Goal: Transaction & Acquisition: Purchase product/service

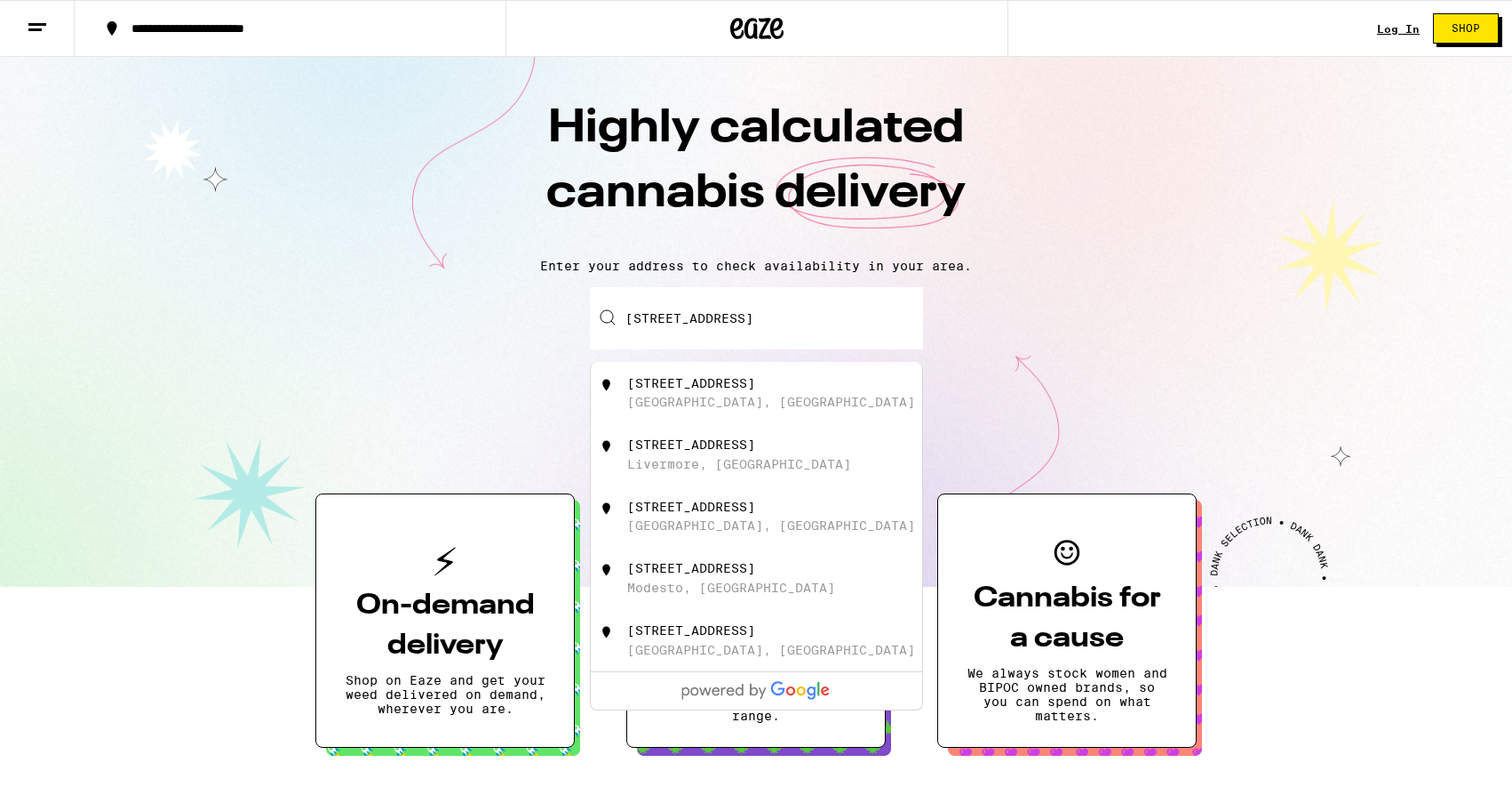
click at [713, 400] on div "[STREET_ADDRESS]" at bounding box center [786, 392] width 318 height 34
type input "4668 Woodrose Circle, Dublin, CA"
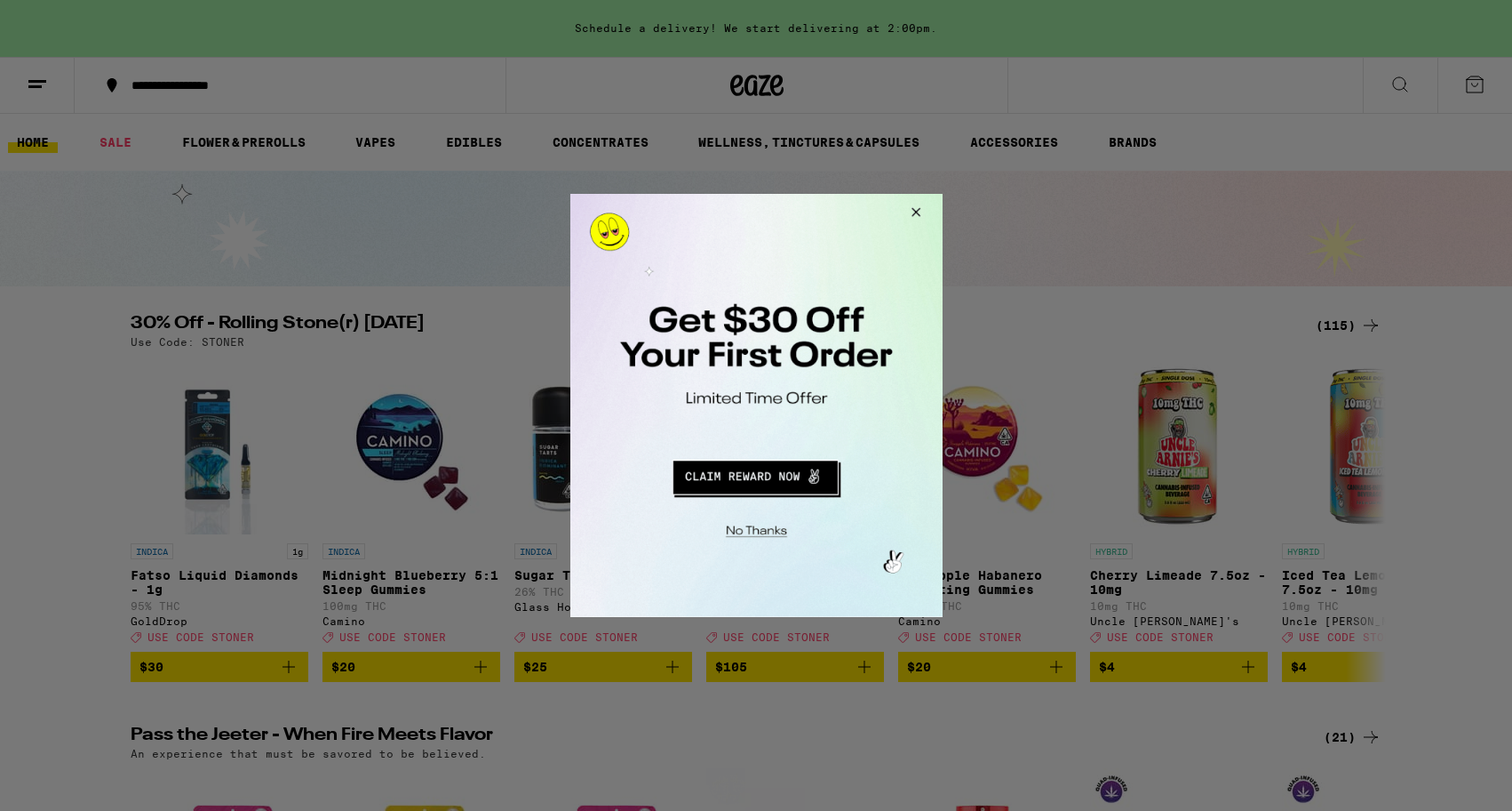
click at [776, 480] on button "Redirect to URL" at bounding box center [754, 475] width 309 height 43
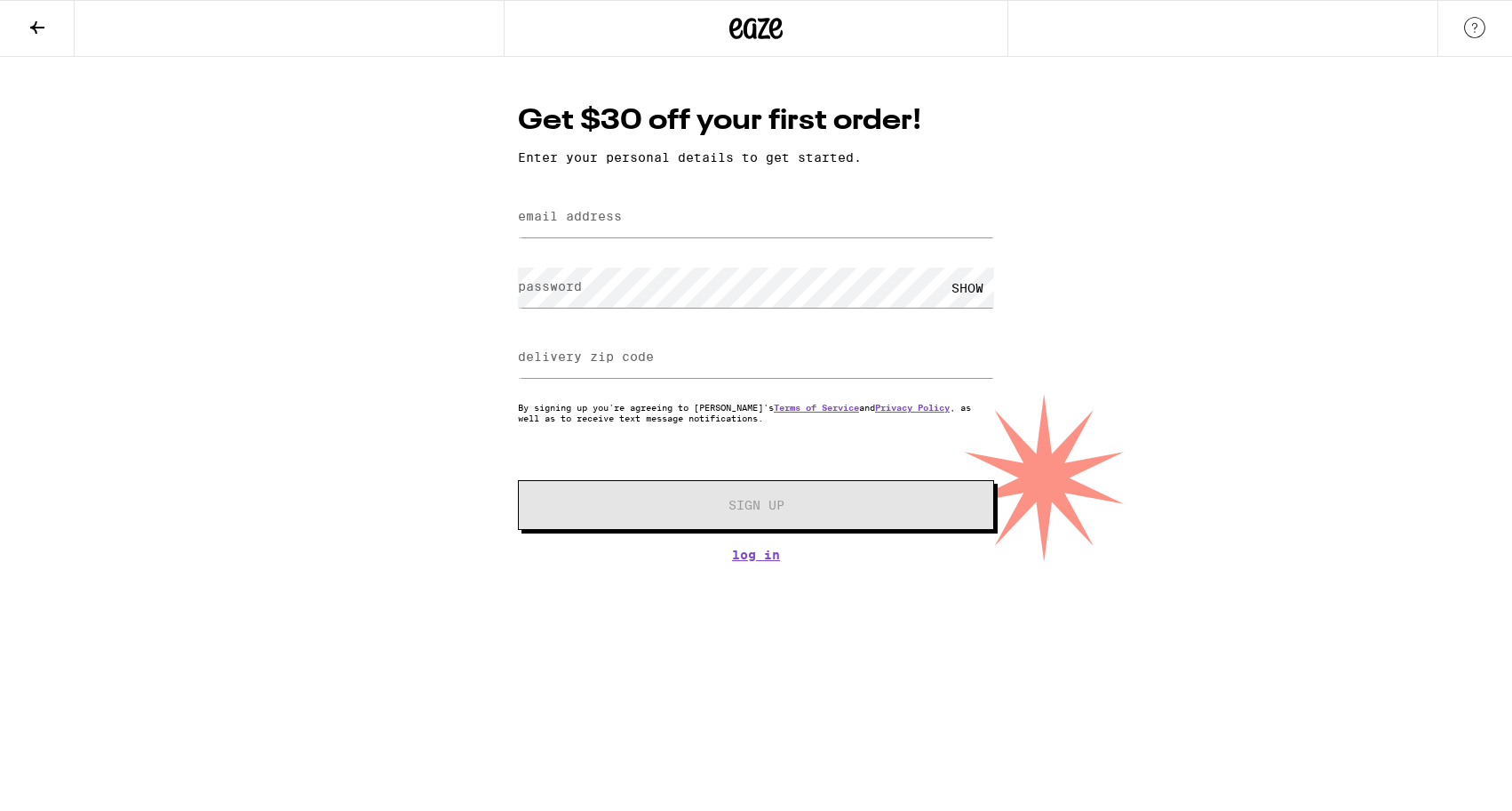
click at [553, 219] on label "email address" at bounding box center [570, 216] width 104 height 14
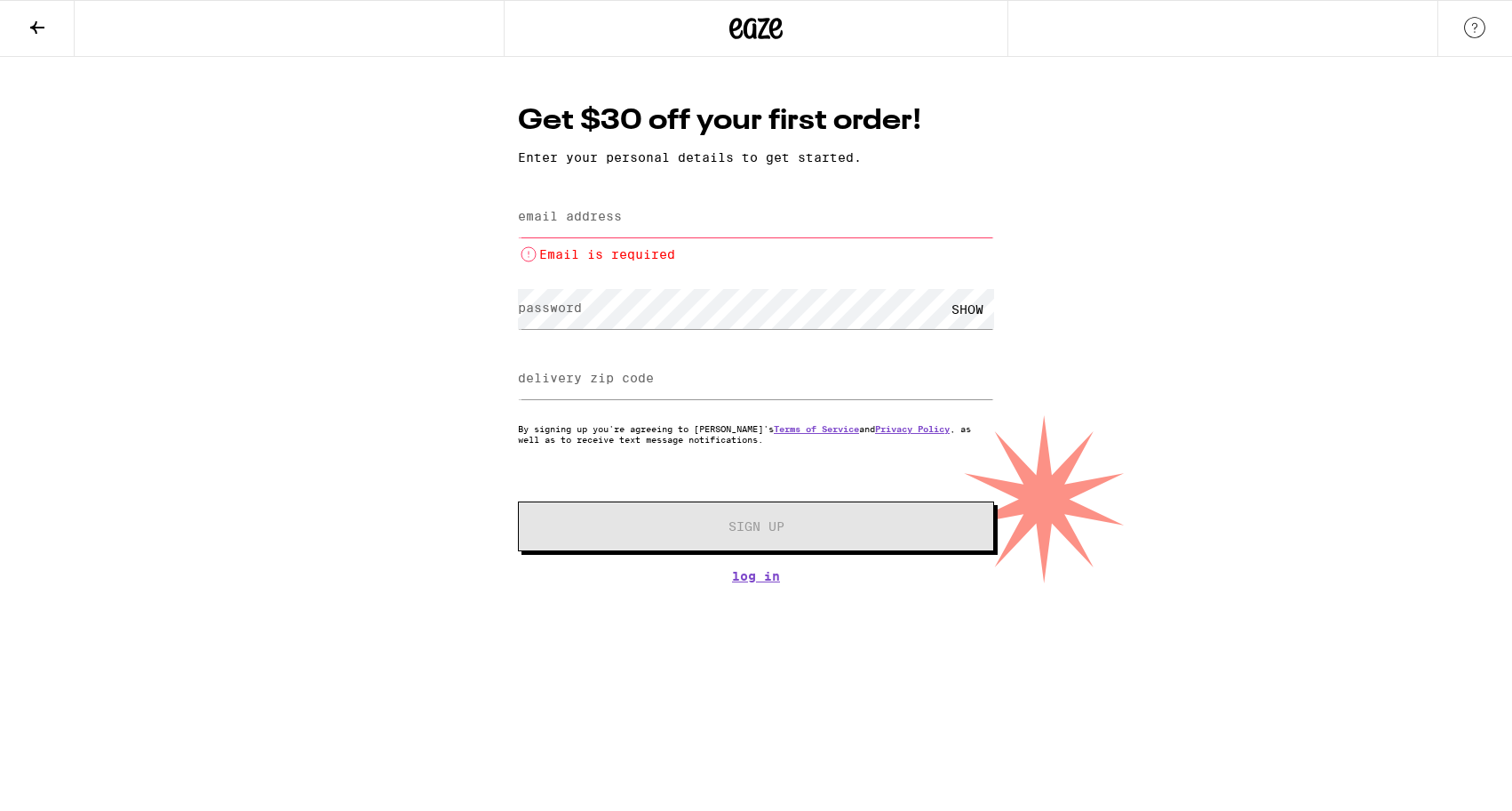
click at [614, 219] on label "email address" at bounding box center [570, 216] width 104 height 14
type input "[EMAIL_ADDRESS][DOMAIN_NAME]"
type input "94568"
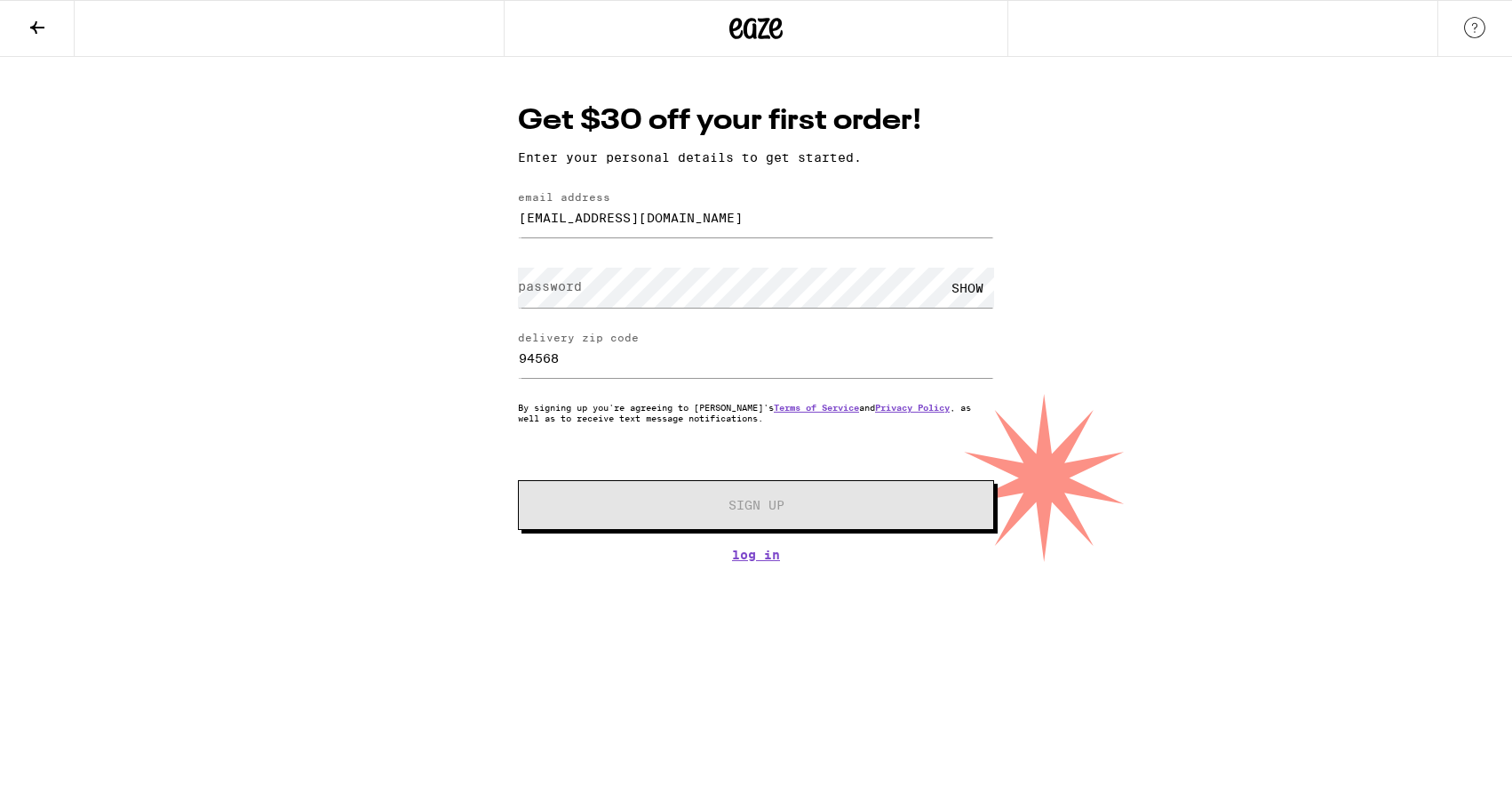
click at [550, 293] on label "password" at bounding box center [550, 286] width 64 height 14
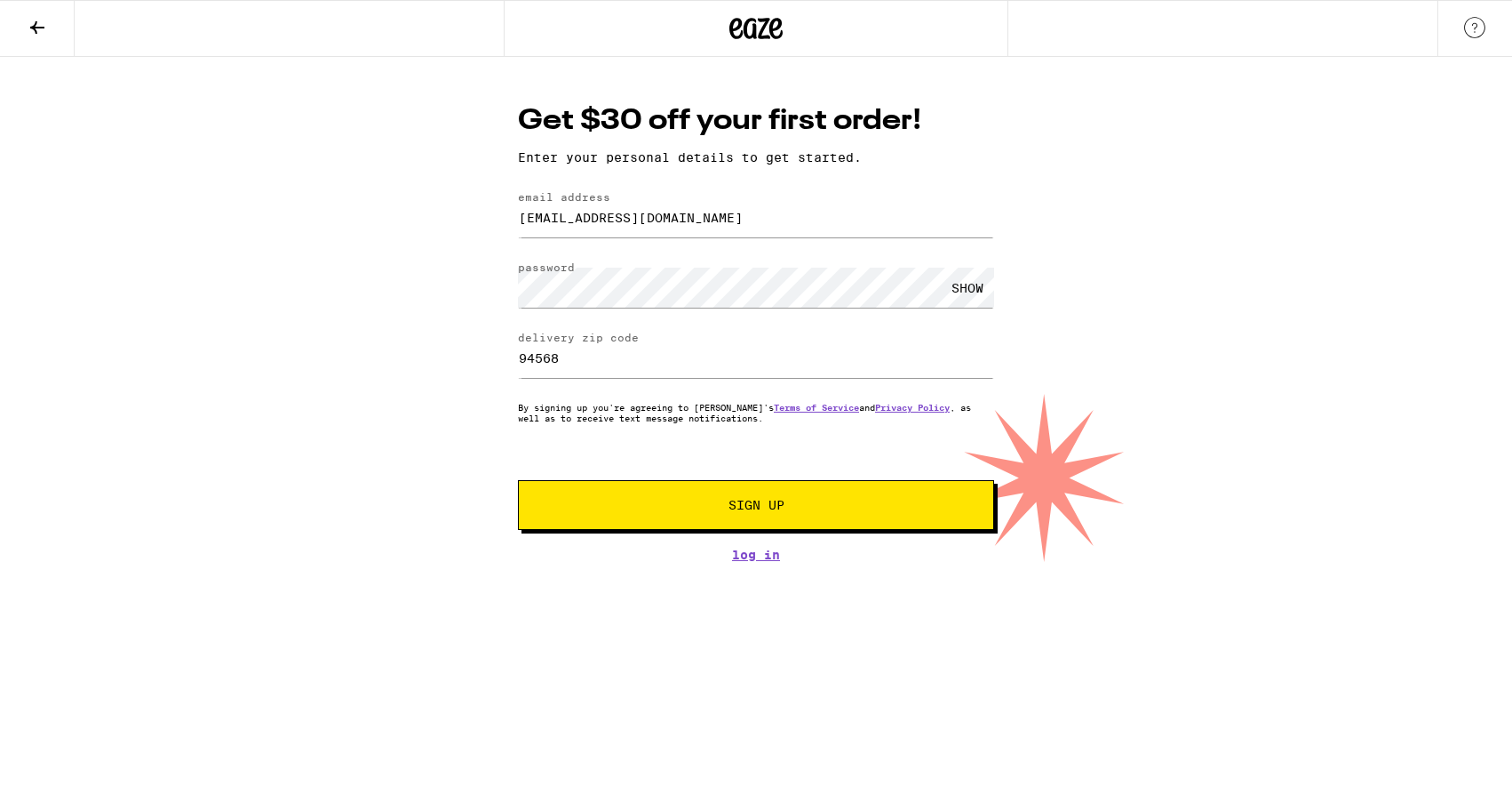
click at [784, 510] on span "Sign Up" at bounding box center [756, 505] width 56 height 12
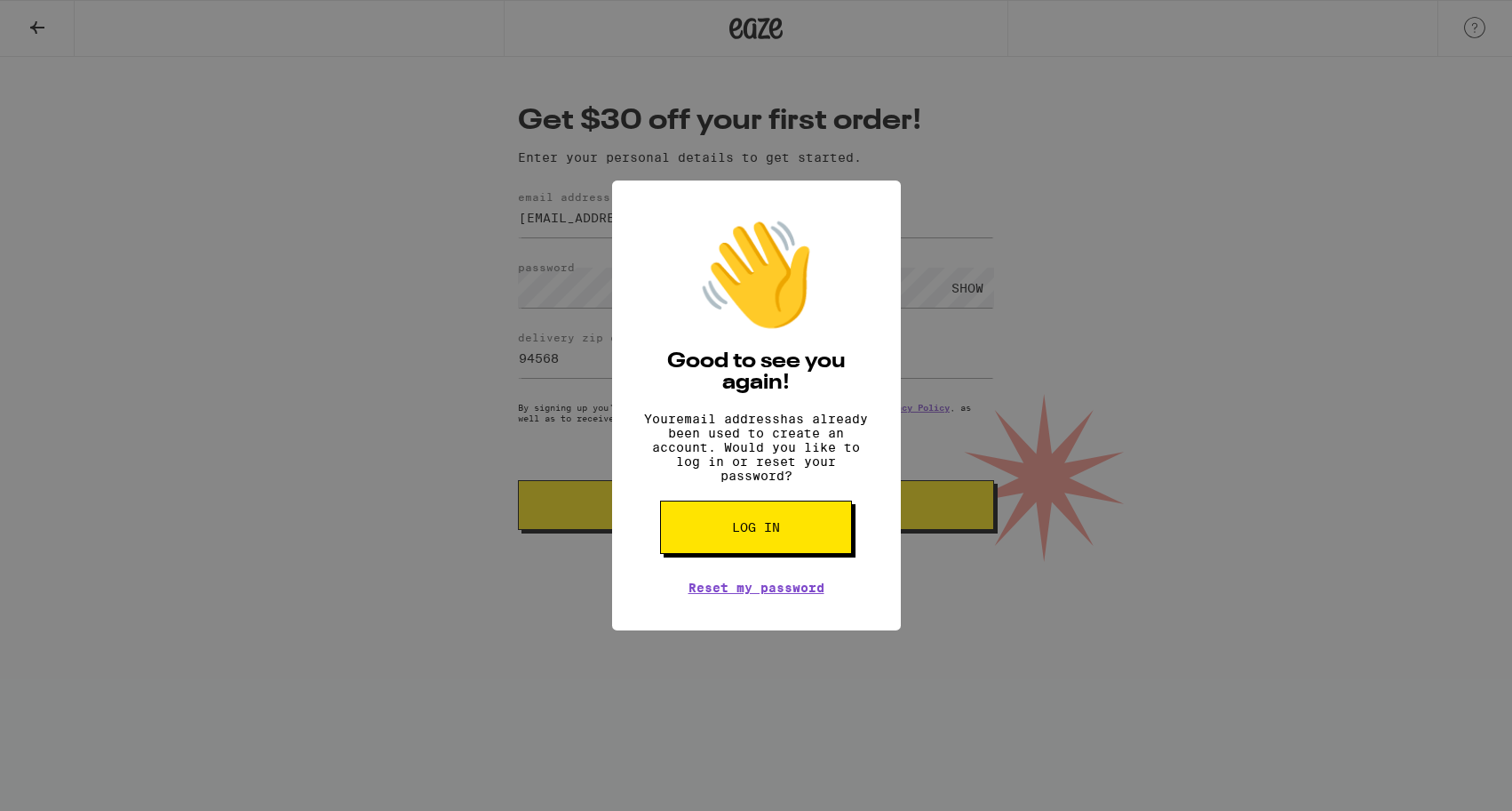
click at [752, 534] on span "Log in" at bounding box center [756, 527] width 48 height 12
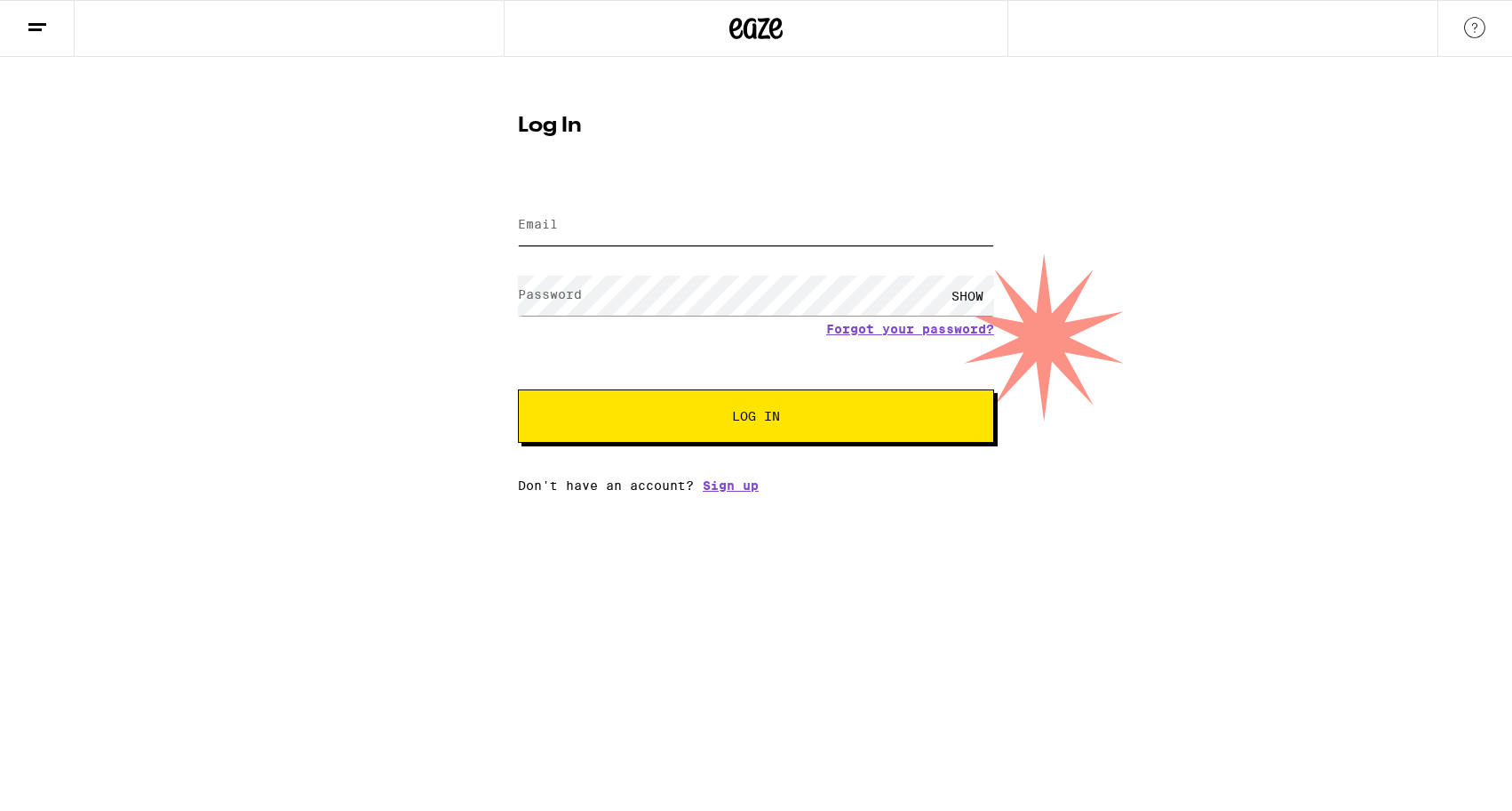
click at [567, 225] on input "Email" at bounding box center [756, 225] width 476 height 40
type input "[EMAIL_ADDRESS][DOMAIN_NAME]"
click at [518, 390] on button "Log In" at bounding box center [756, 416] width 476 height 53
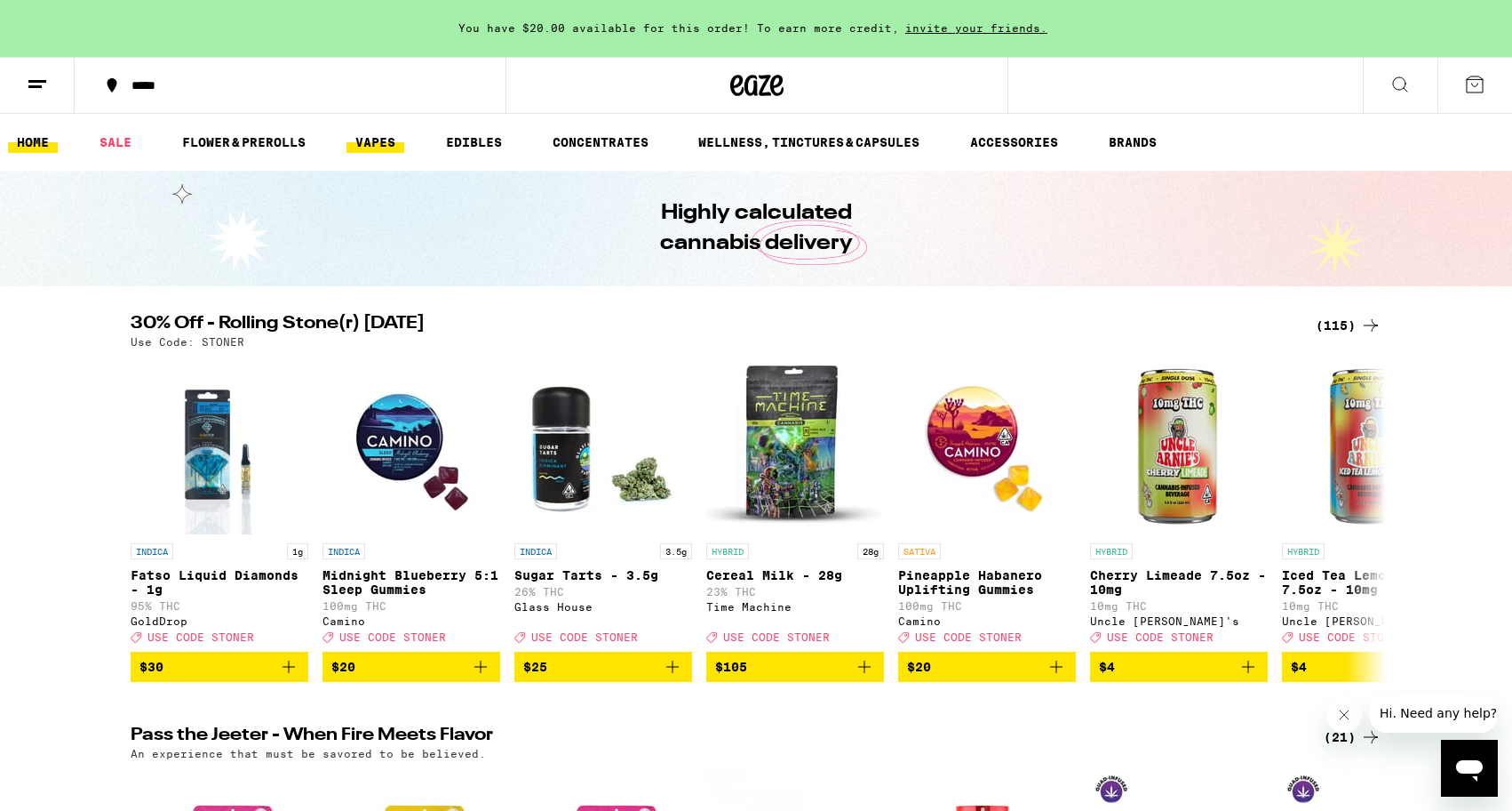
click at [361, 142] on link "VAPES" at bounding box center [375, 142] width 58 height 21
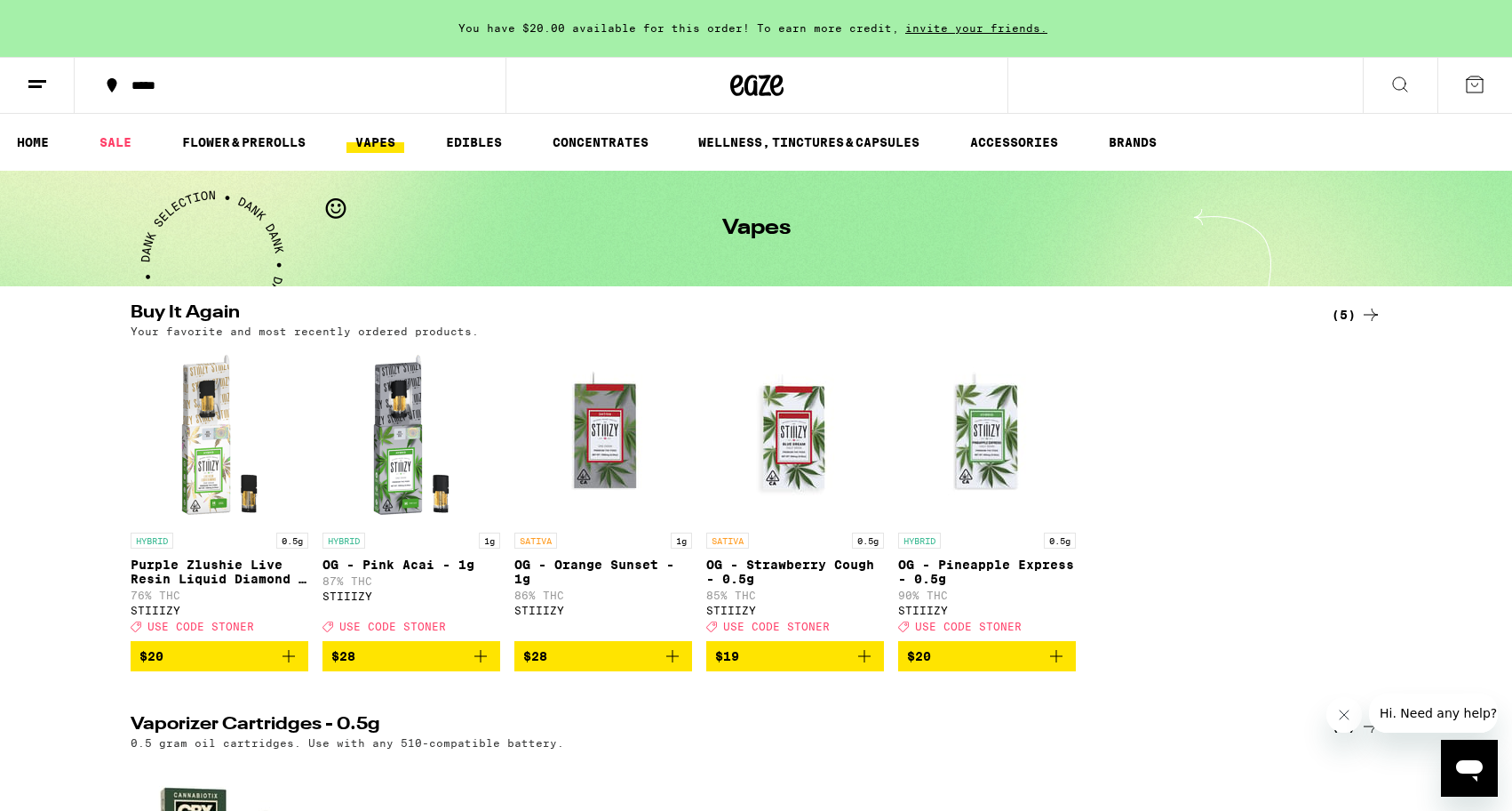
click at [40, 92] on icon at bounding box center [37, 84] width 21 height 21
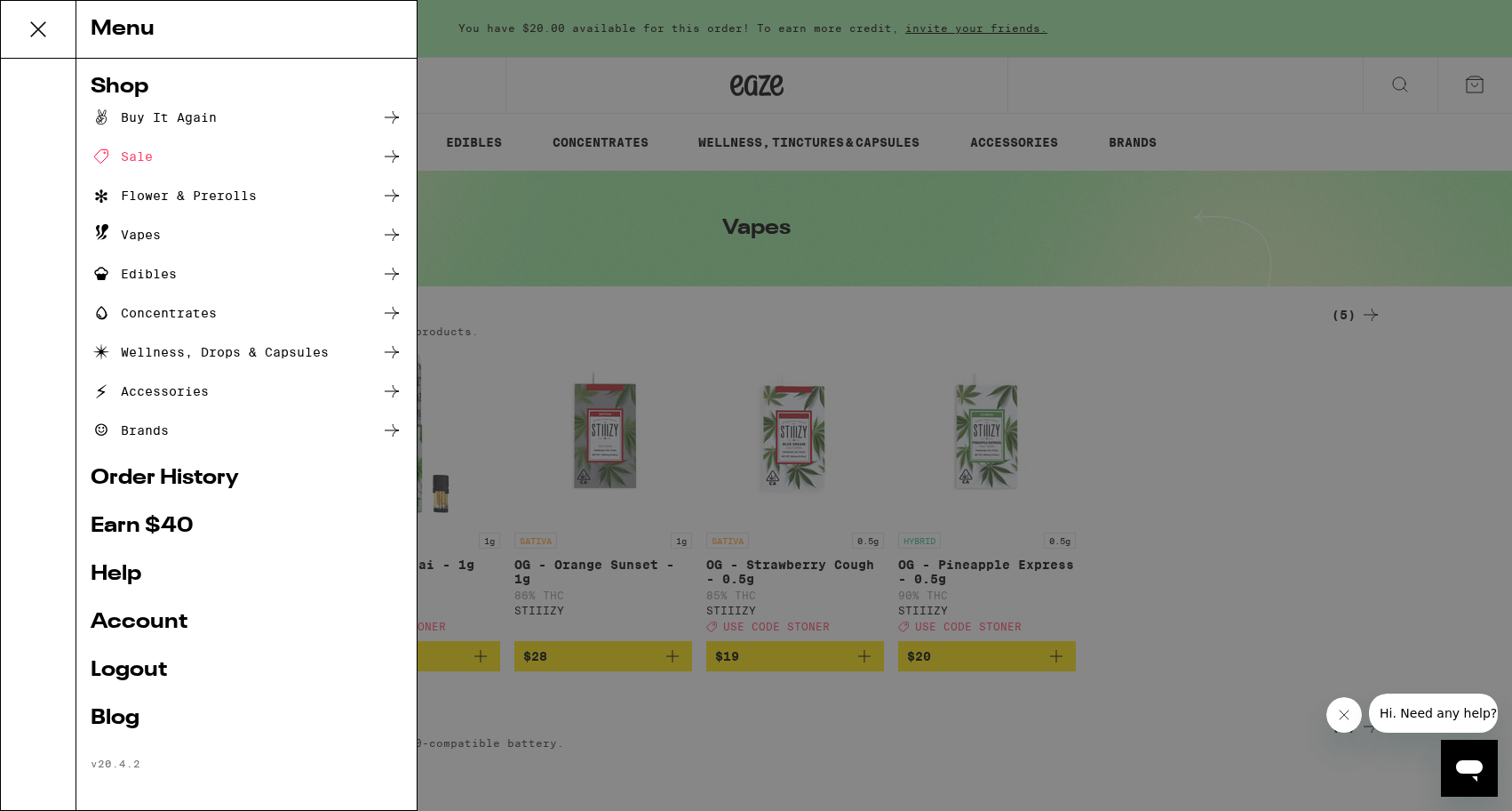
click at [388, 232] on icon at bounding box center [391, 235] width 21 height 21
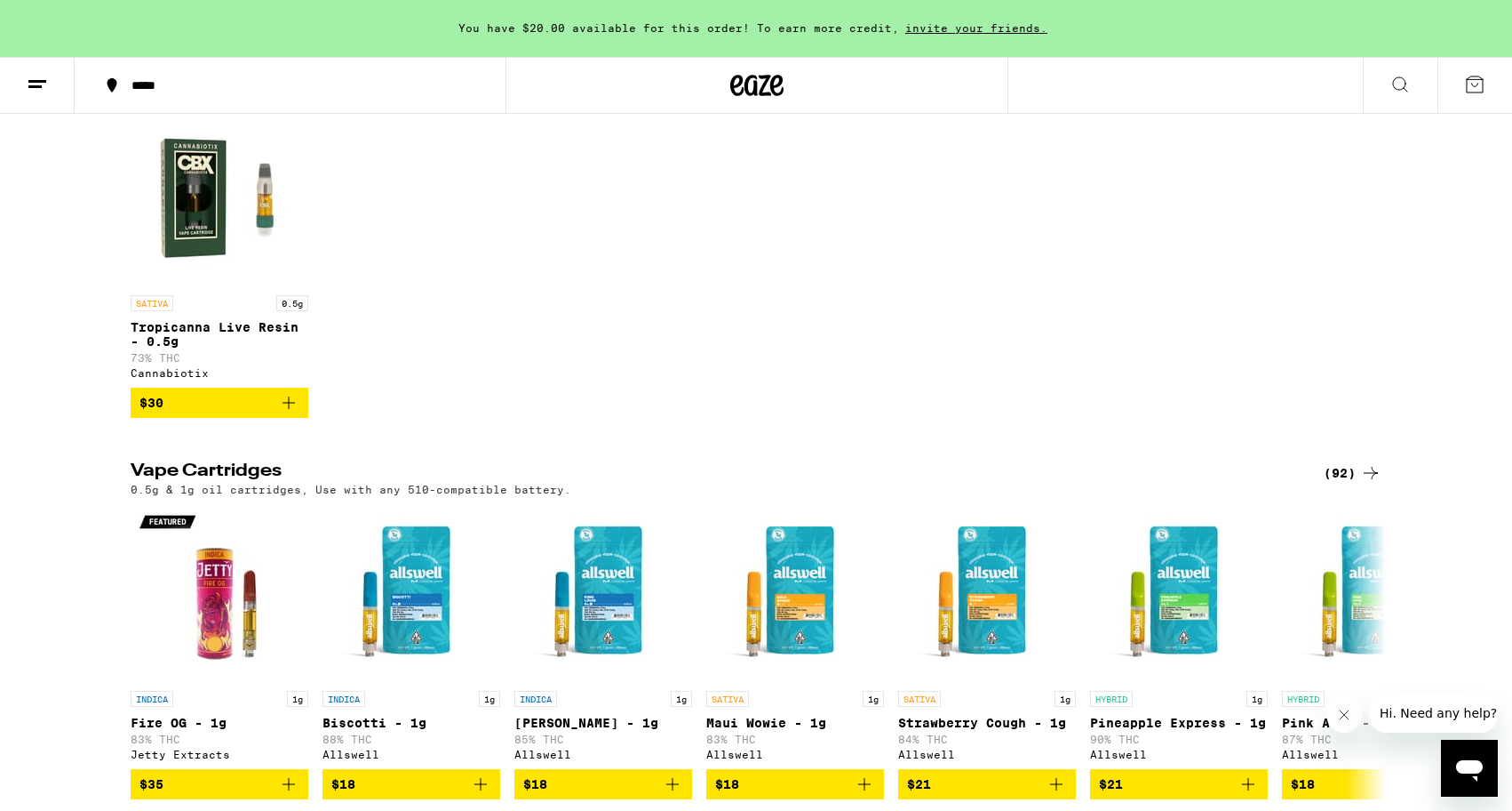
scroll to position [861, 0]
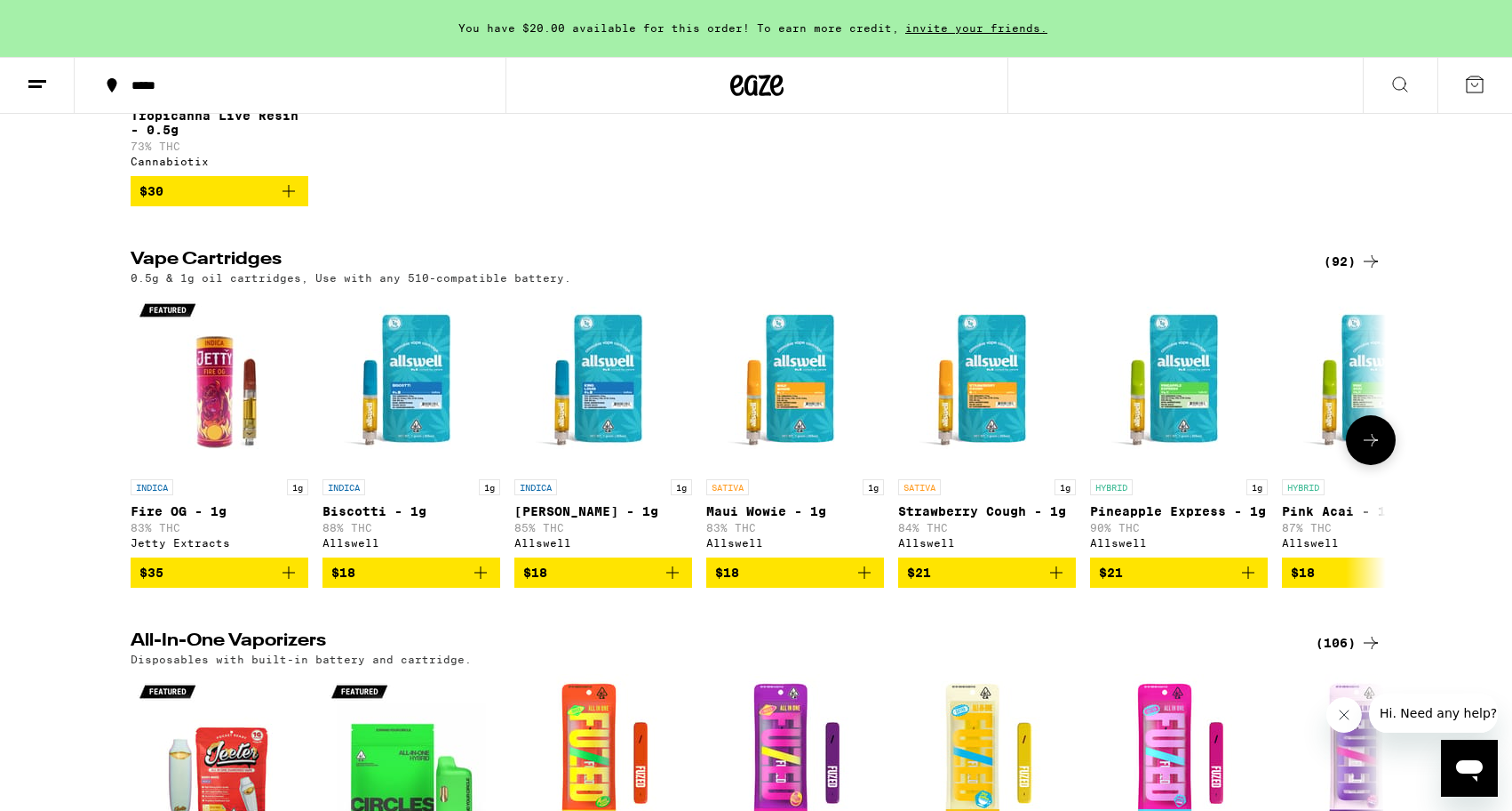
click at [1385, 465] on button at bounding box center [1370, 439] width 49 height 50
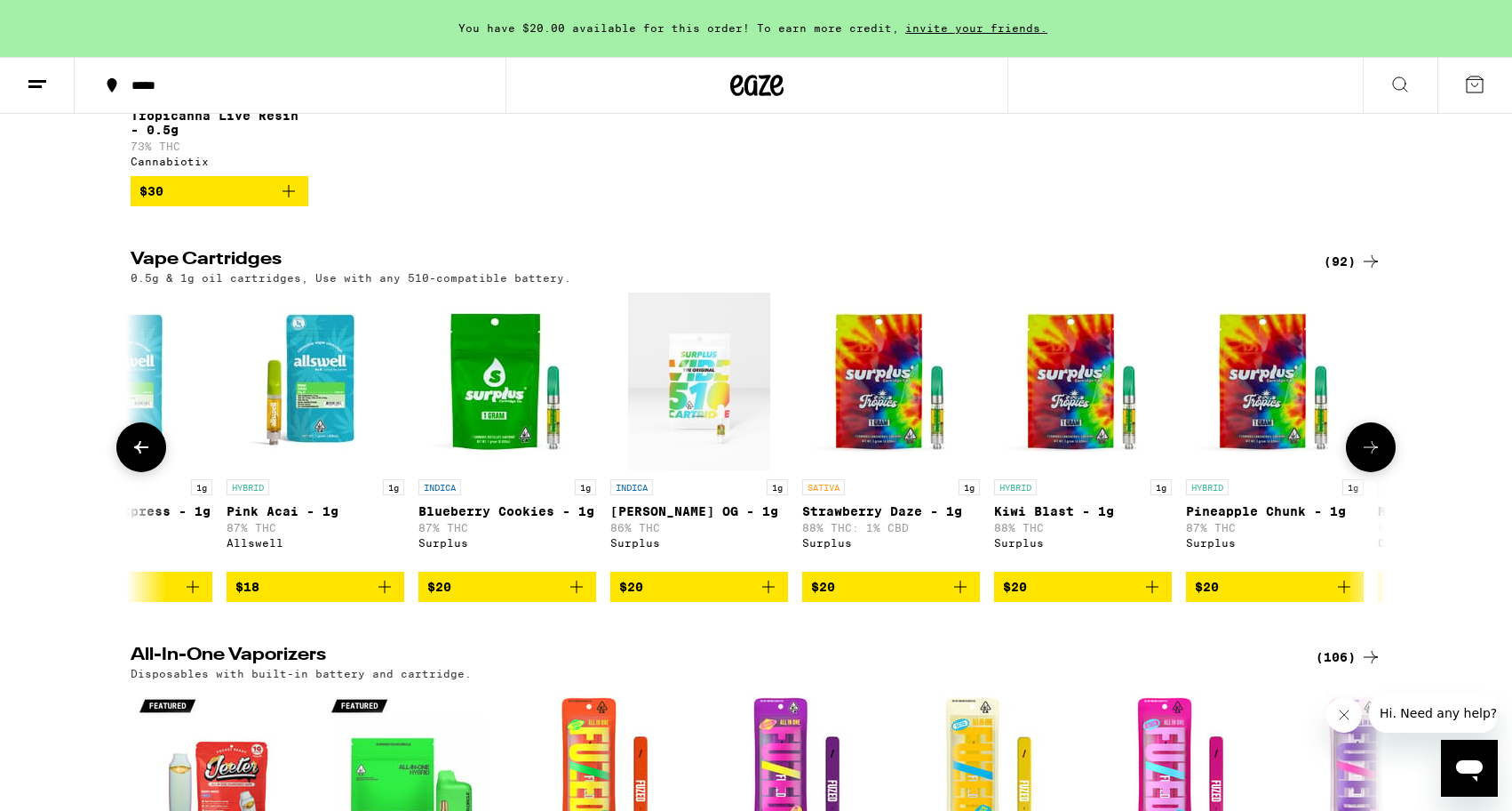
scroll to position [0, 1057]
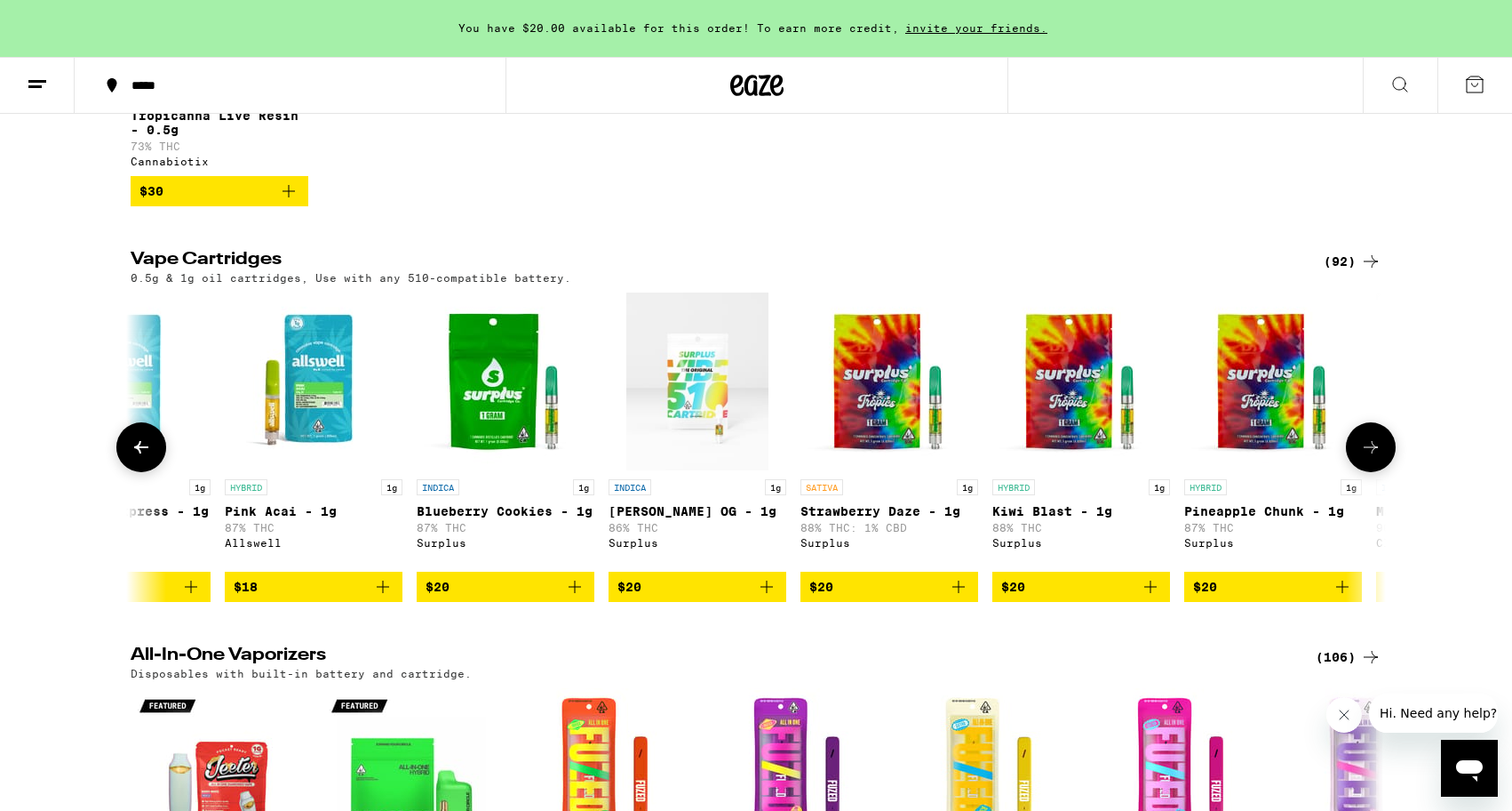
click at [1374, 458] on icon at bounding box center [1371, 447] width 21 height 21
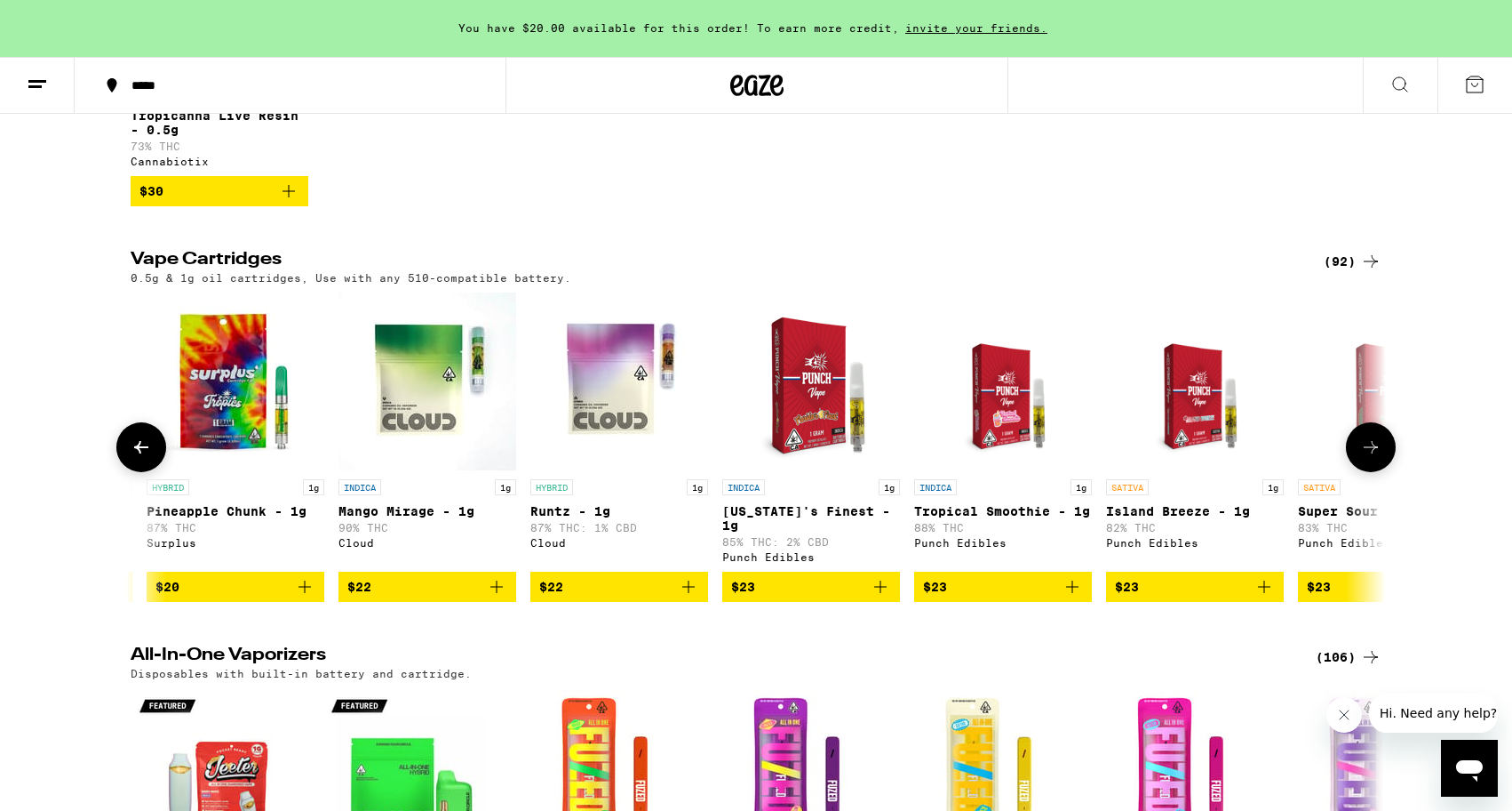
scroll to position [0, 2114]
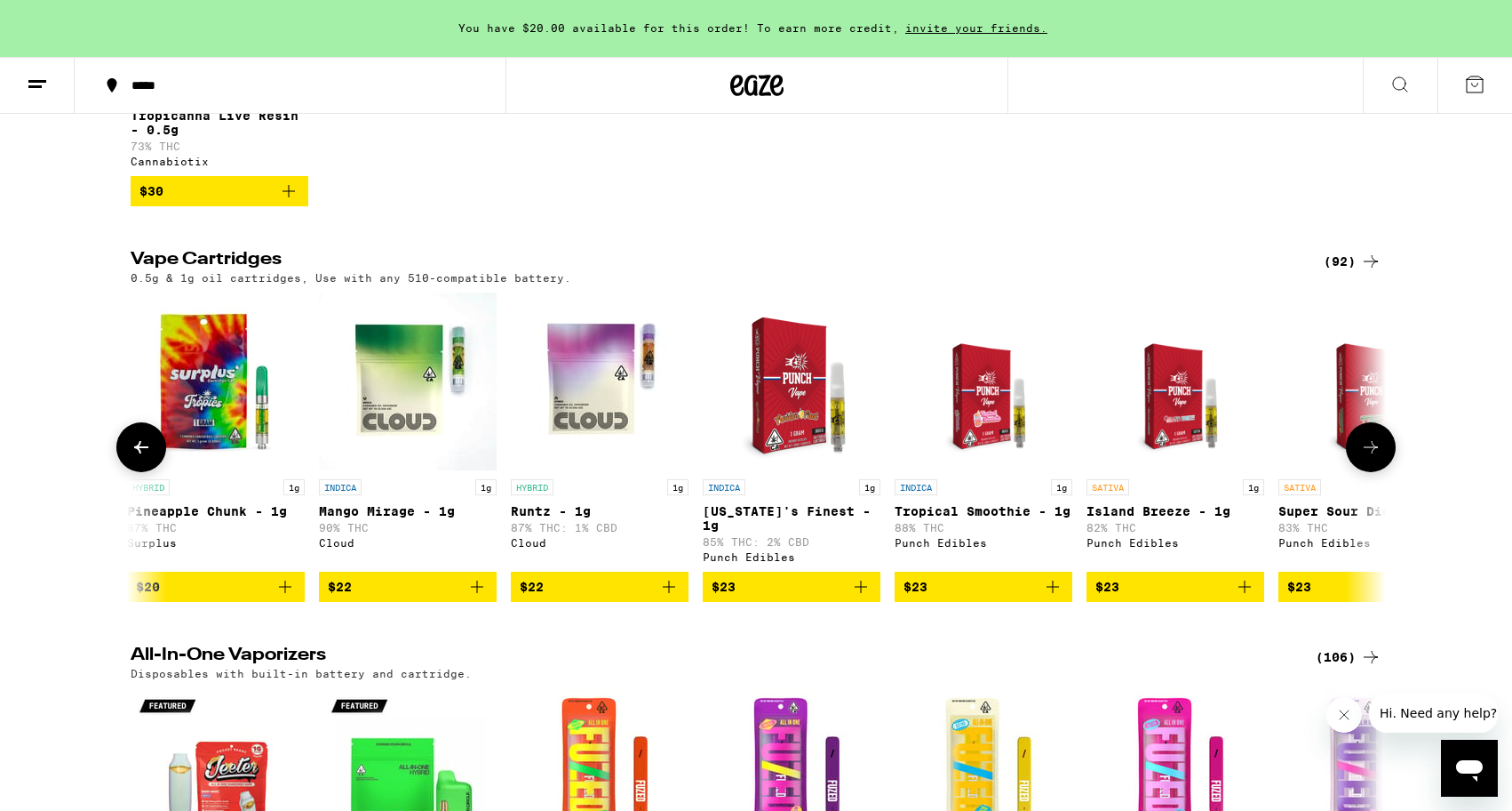
click at [1374, 458] on icon at bounding box center [1371, 447] width 21 height 21
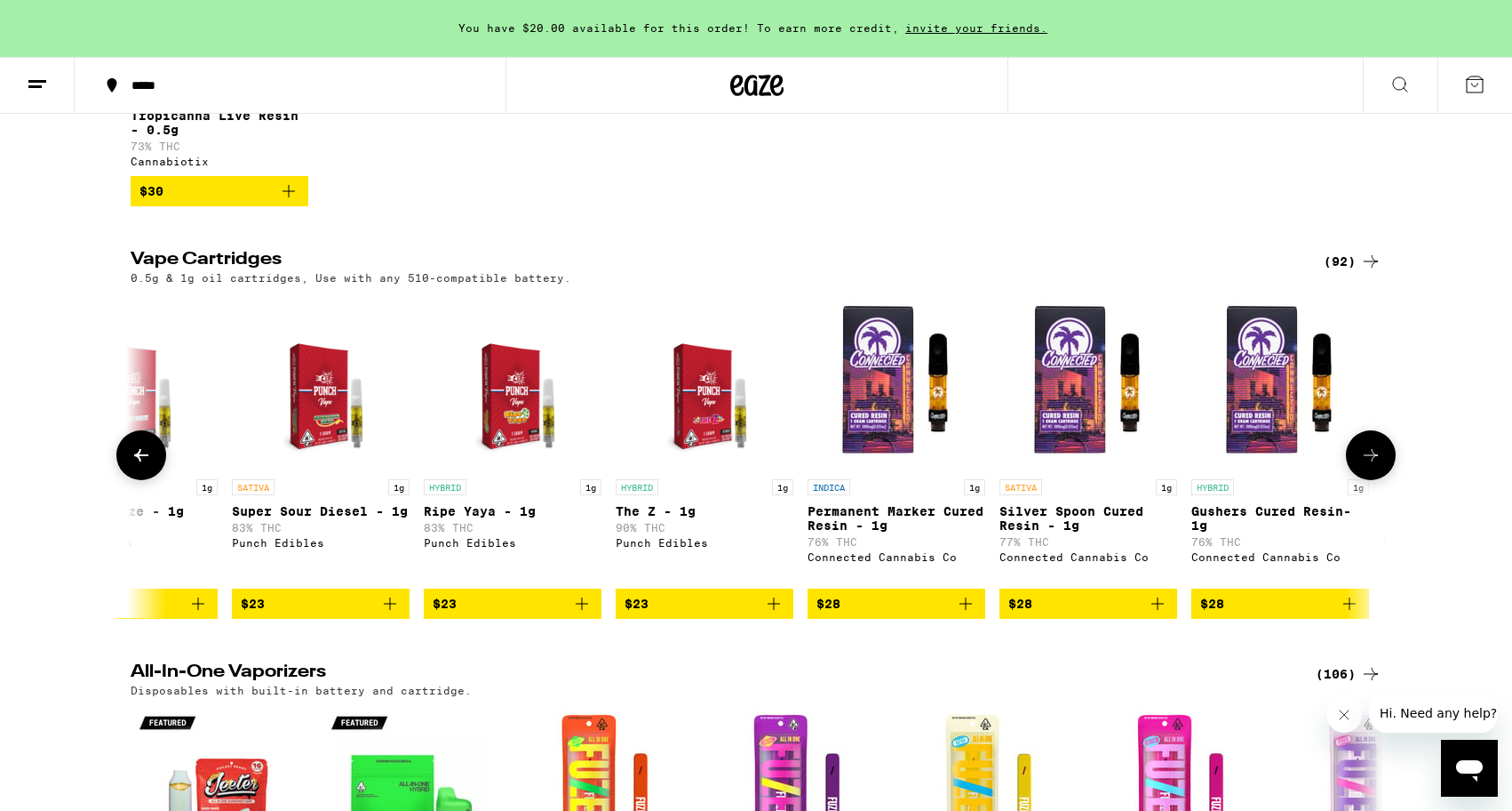
scroll to position [0, 3172]
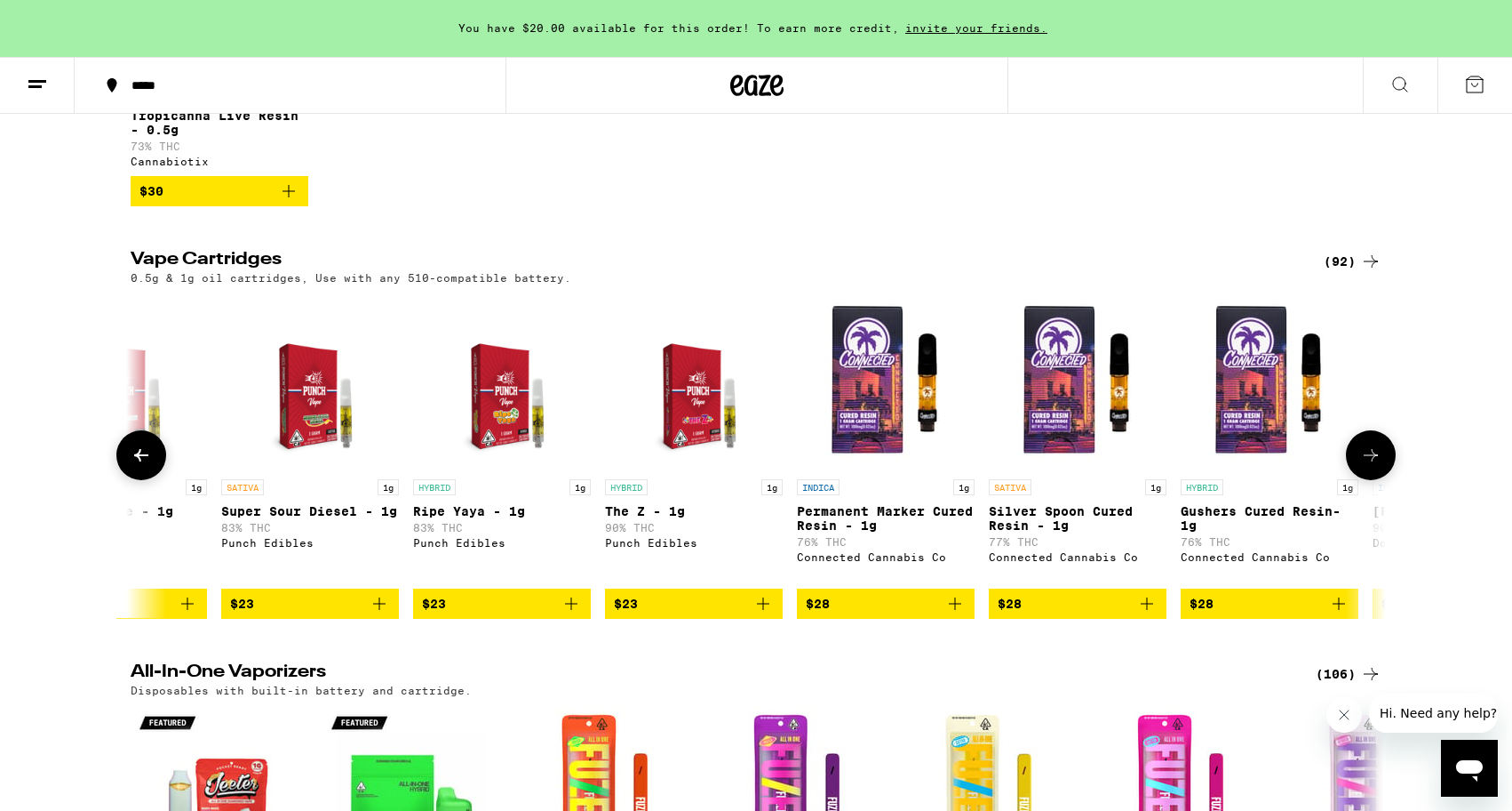
click at [1374, 473] on button at bounding box center [1370, 454] width 49 height 50
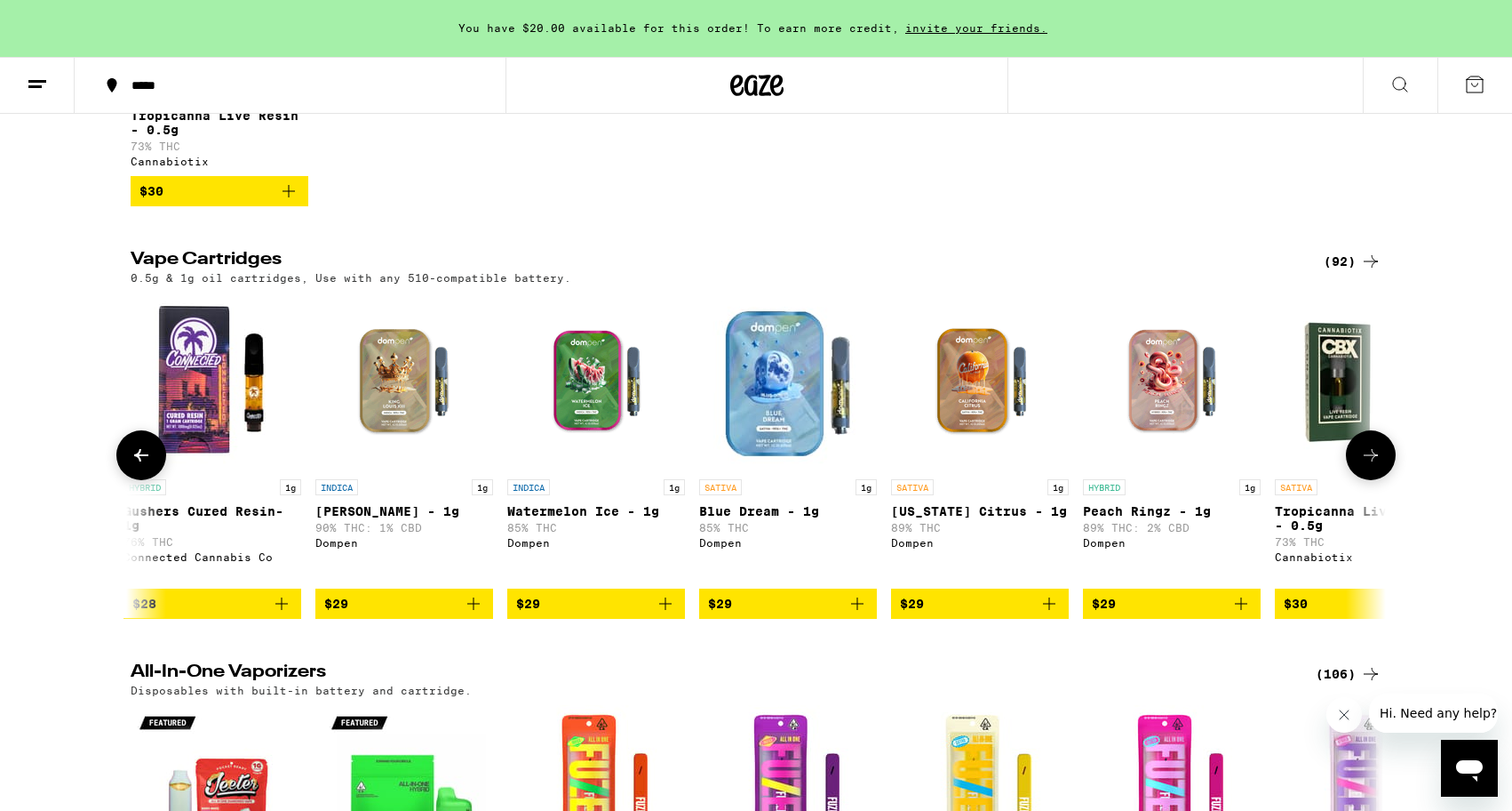
click at [1374, 473] on button at bounding box center [1370, 454] width 49 height 50
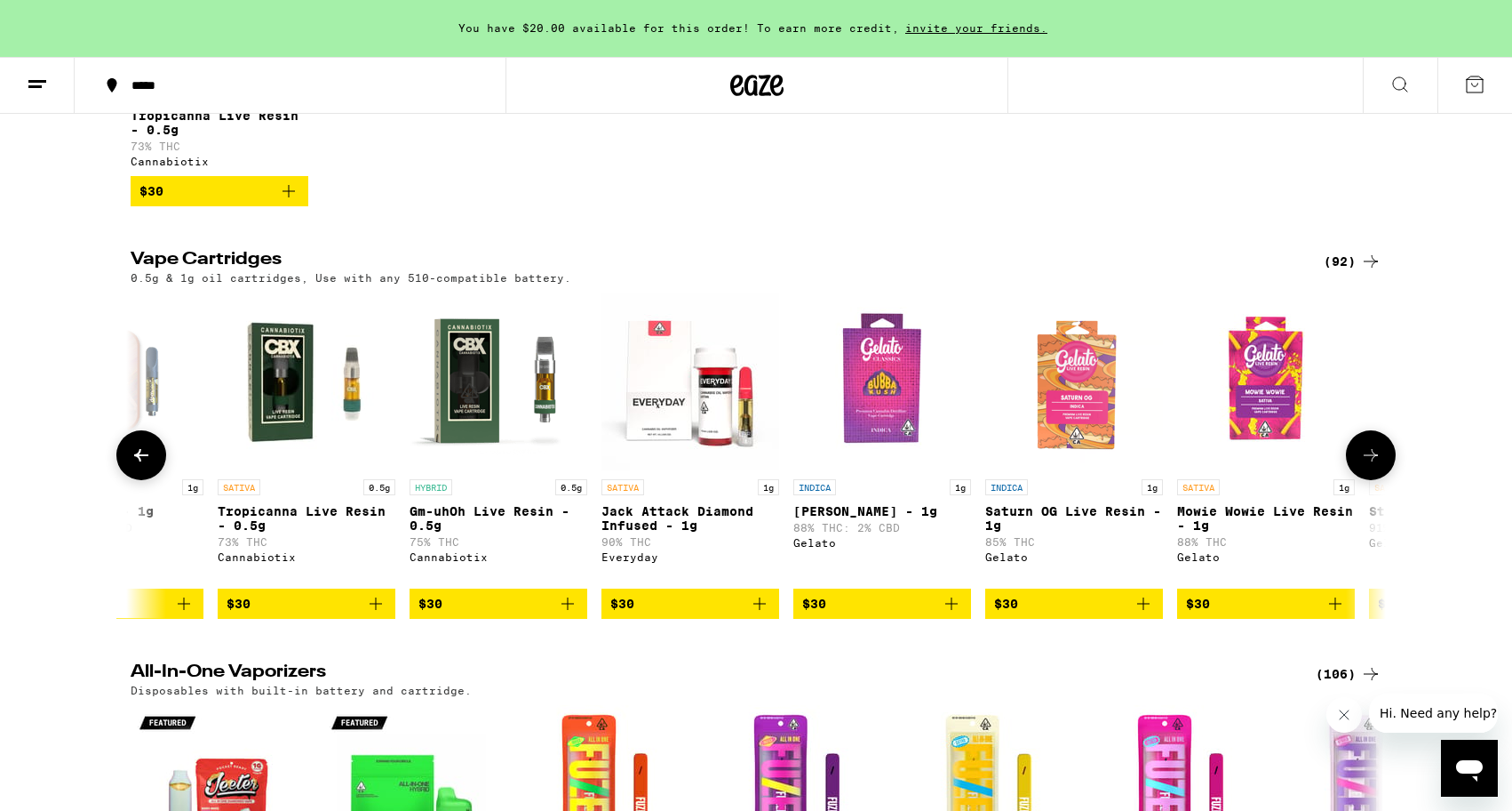
click at [1374, 473] on button at bounding box center [1370, 454] width 49 height 50
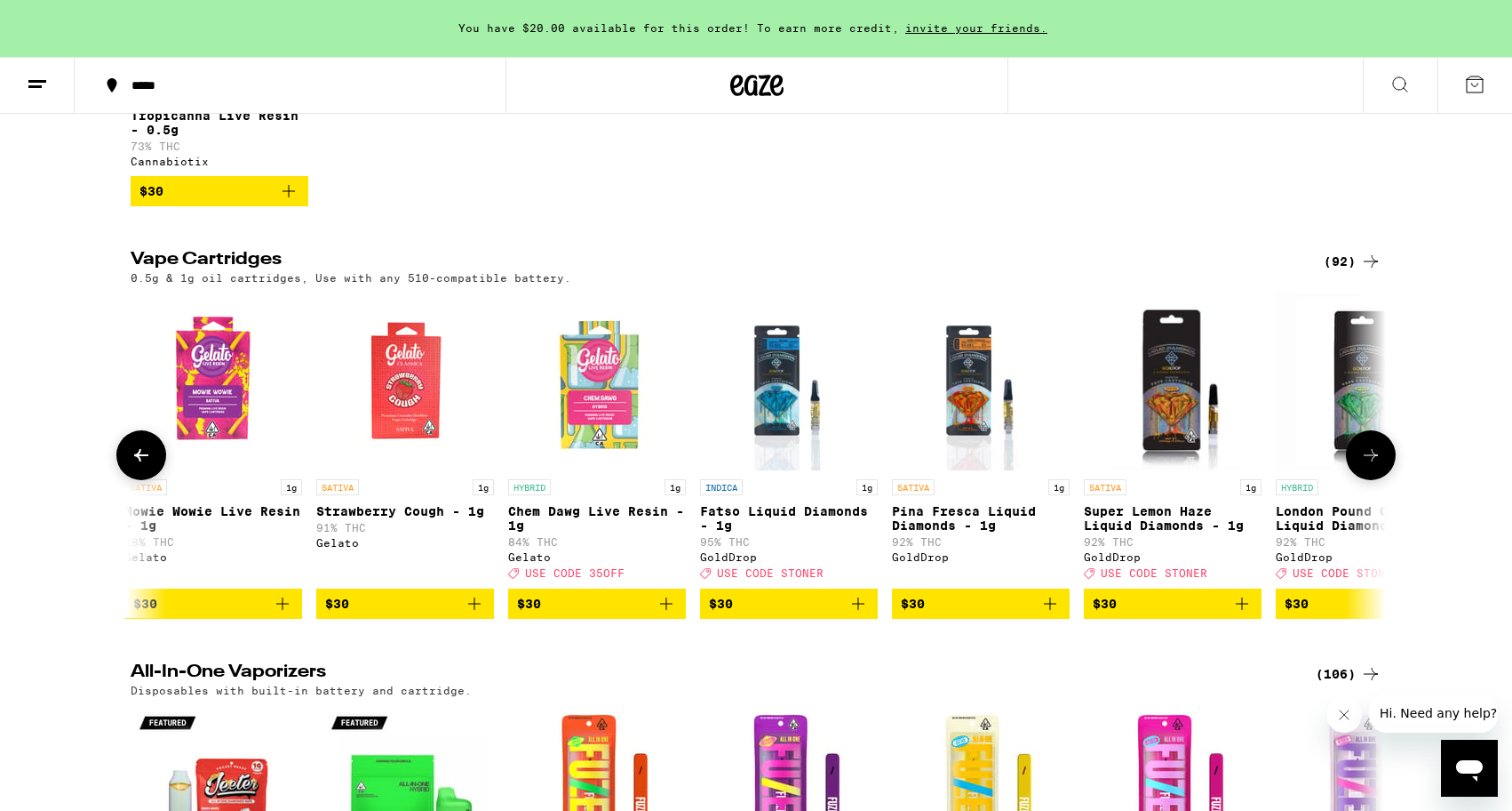
scroll to position [0, 6344]
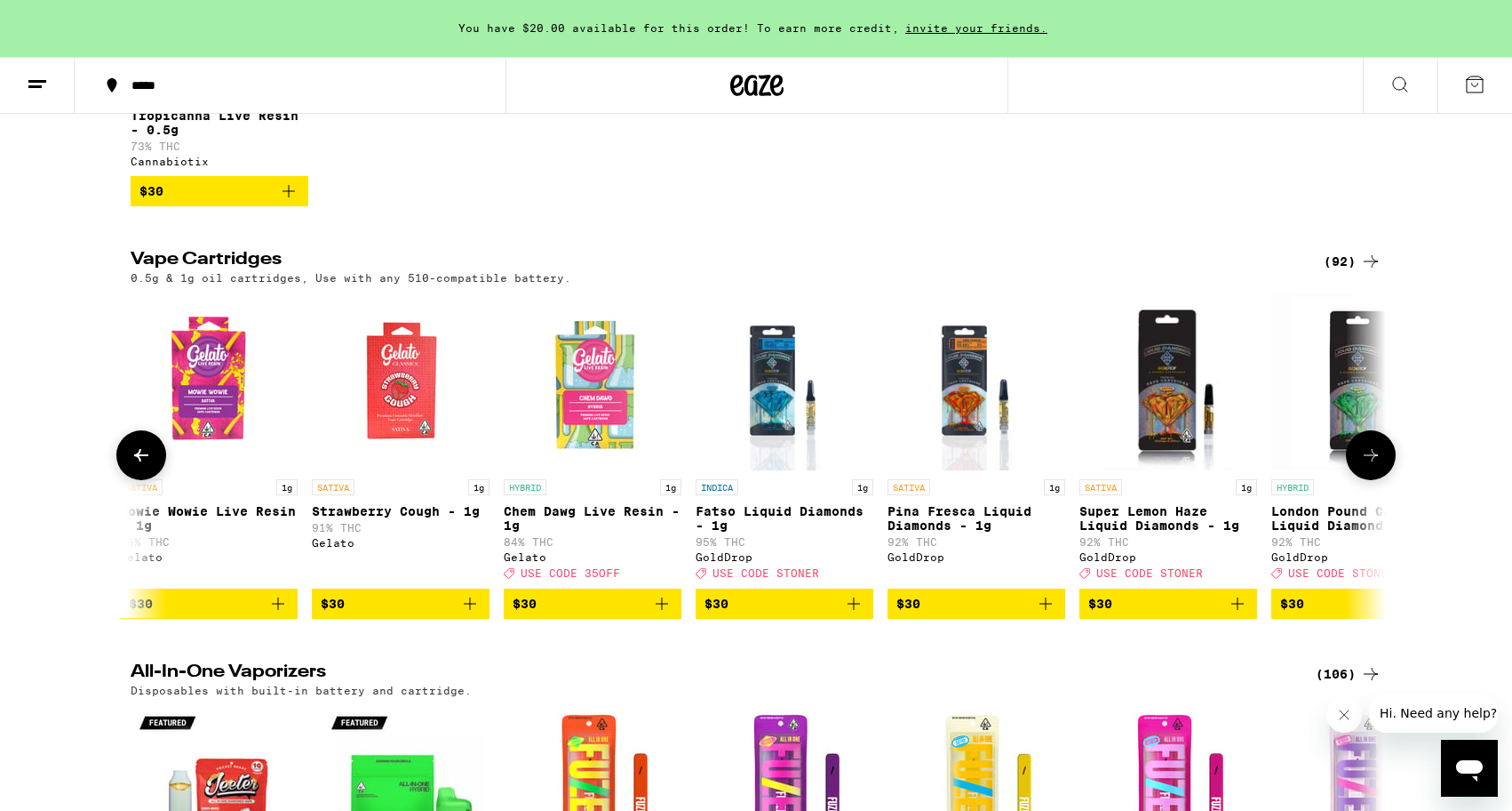
click at [1378, 466] on icon at bounding box center [1371, 455] width 21 height 21
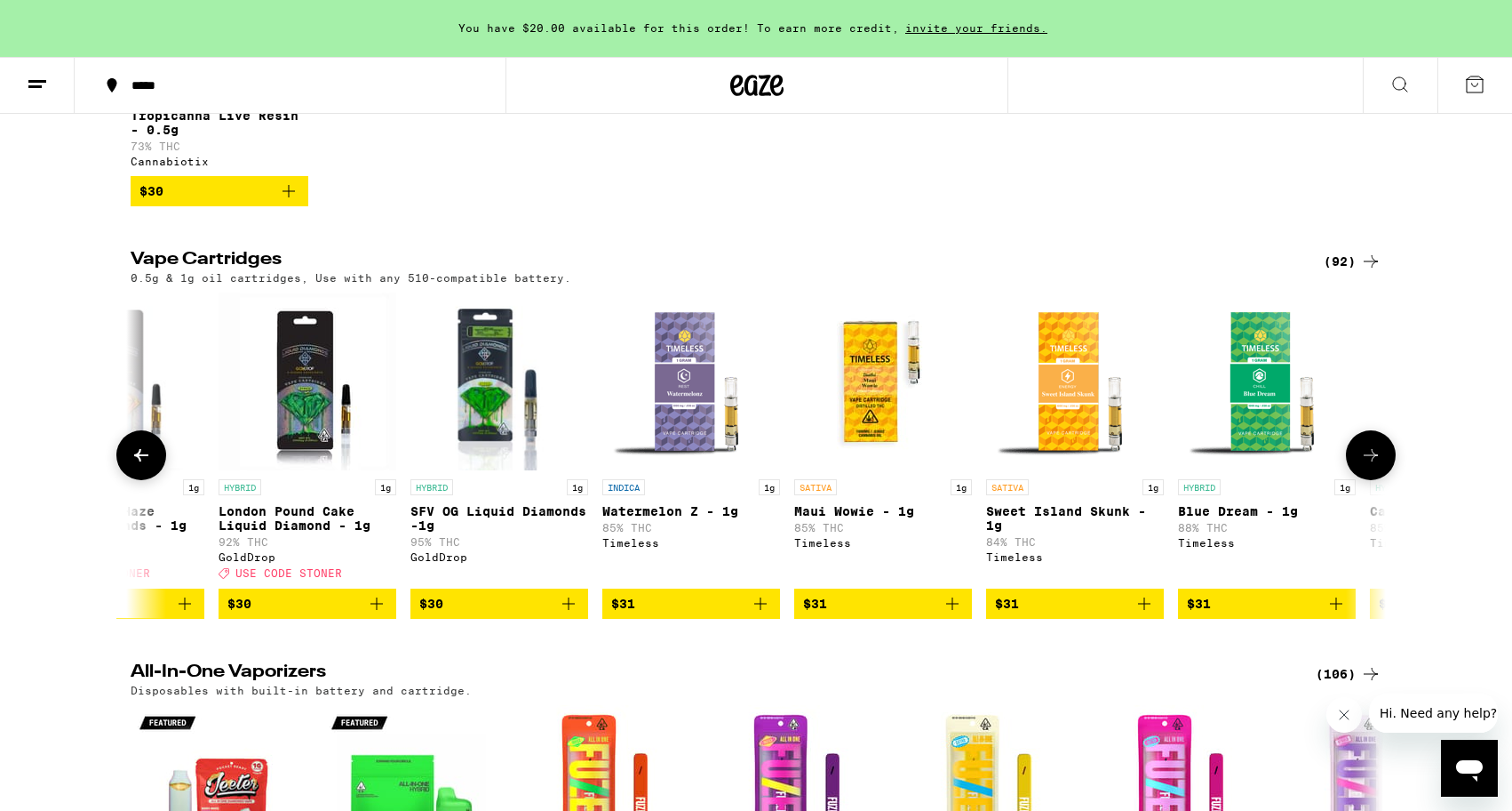
scroll to position [0, 7401]
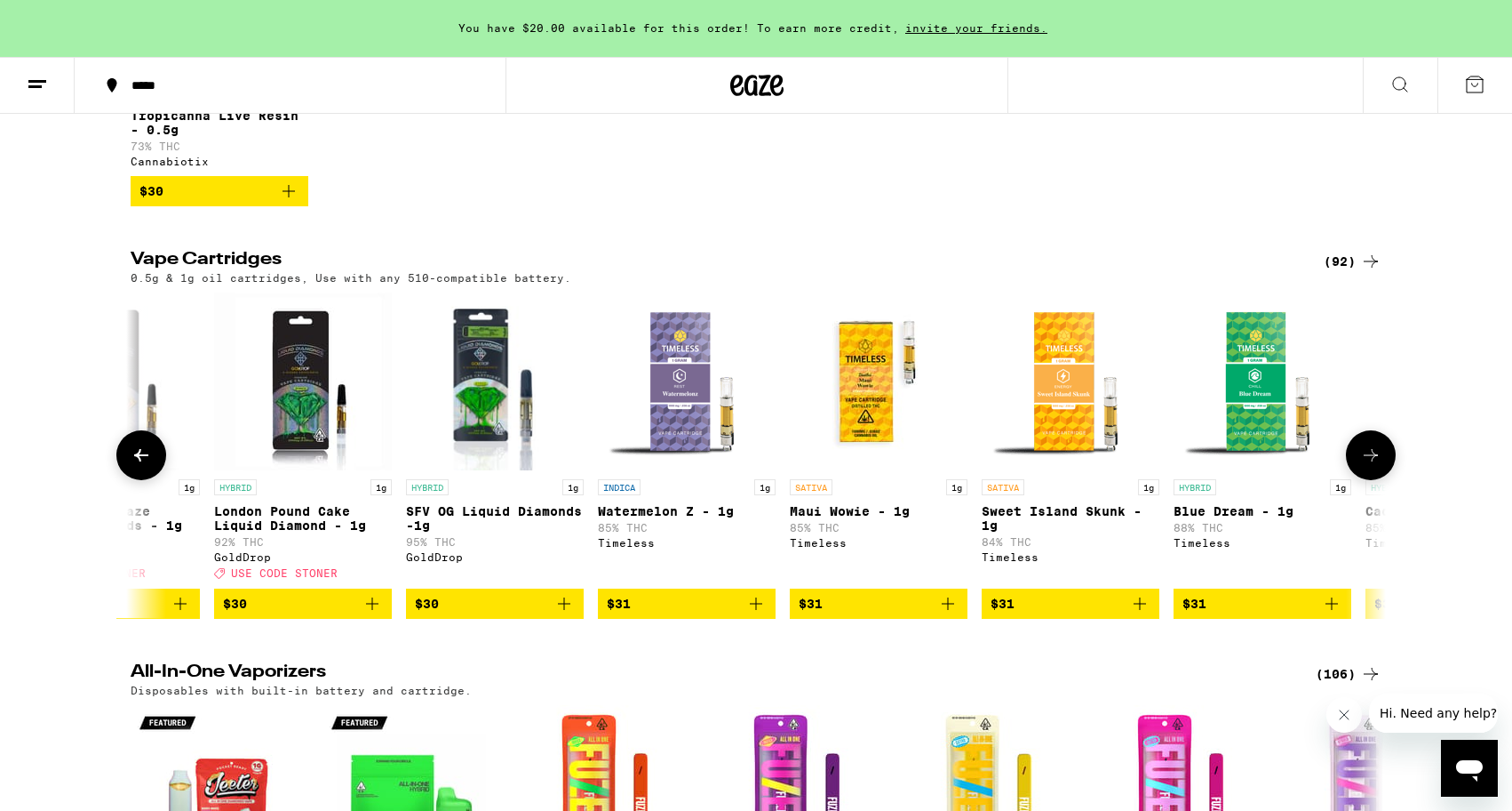
click at [125, 480] on button at bounding box center [141, 454] width 49 height 50
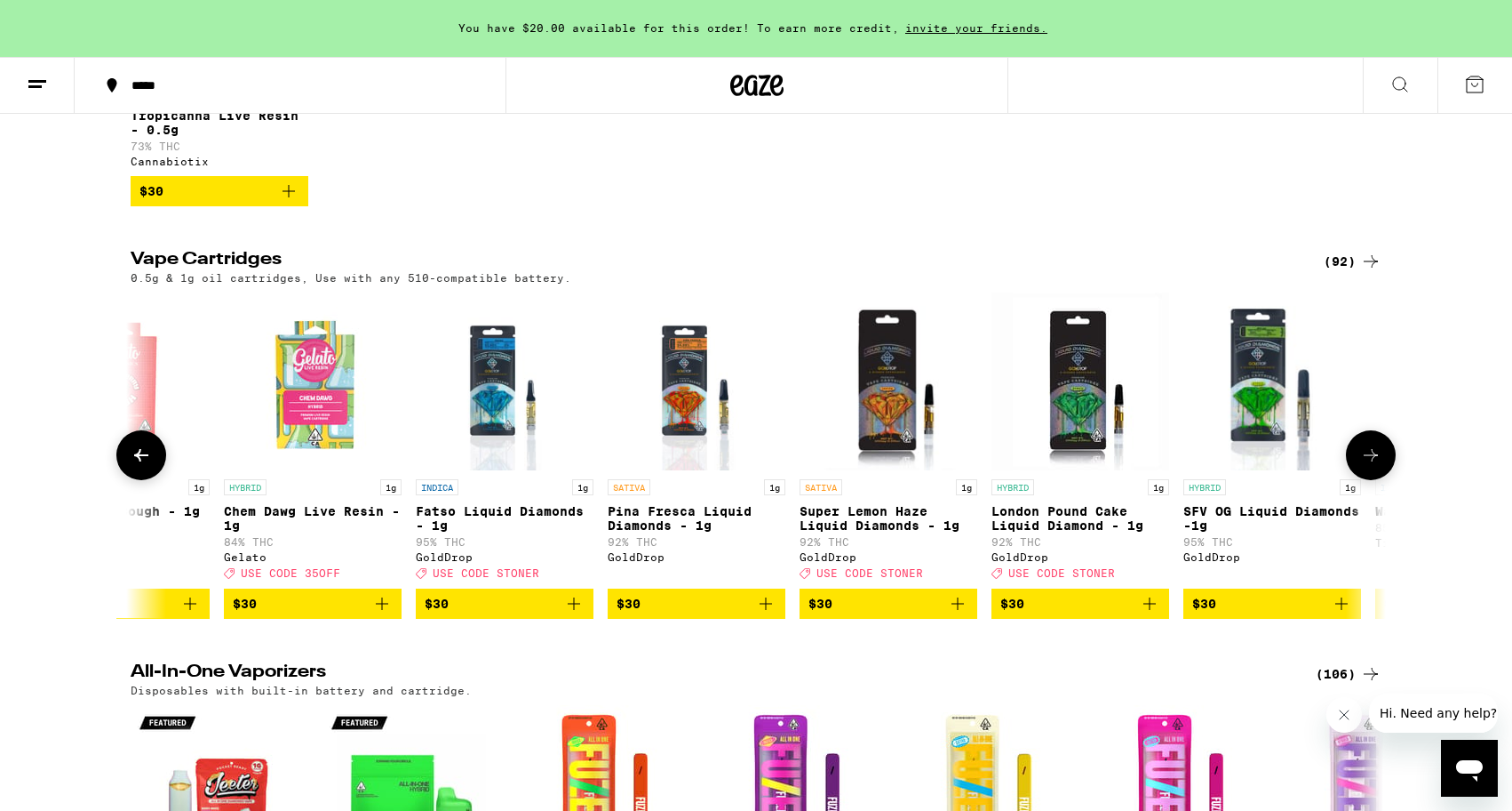
click at [127, 480] on button at bounding box center [141, 454] width 49 height 50
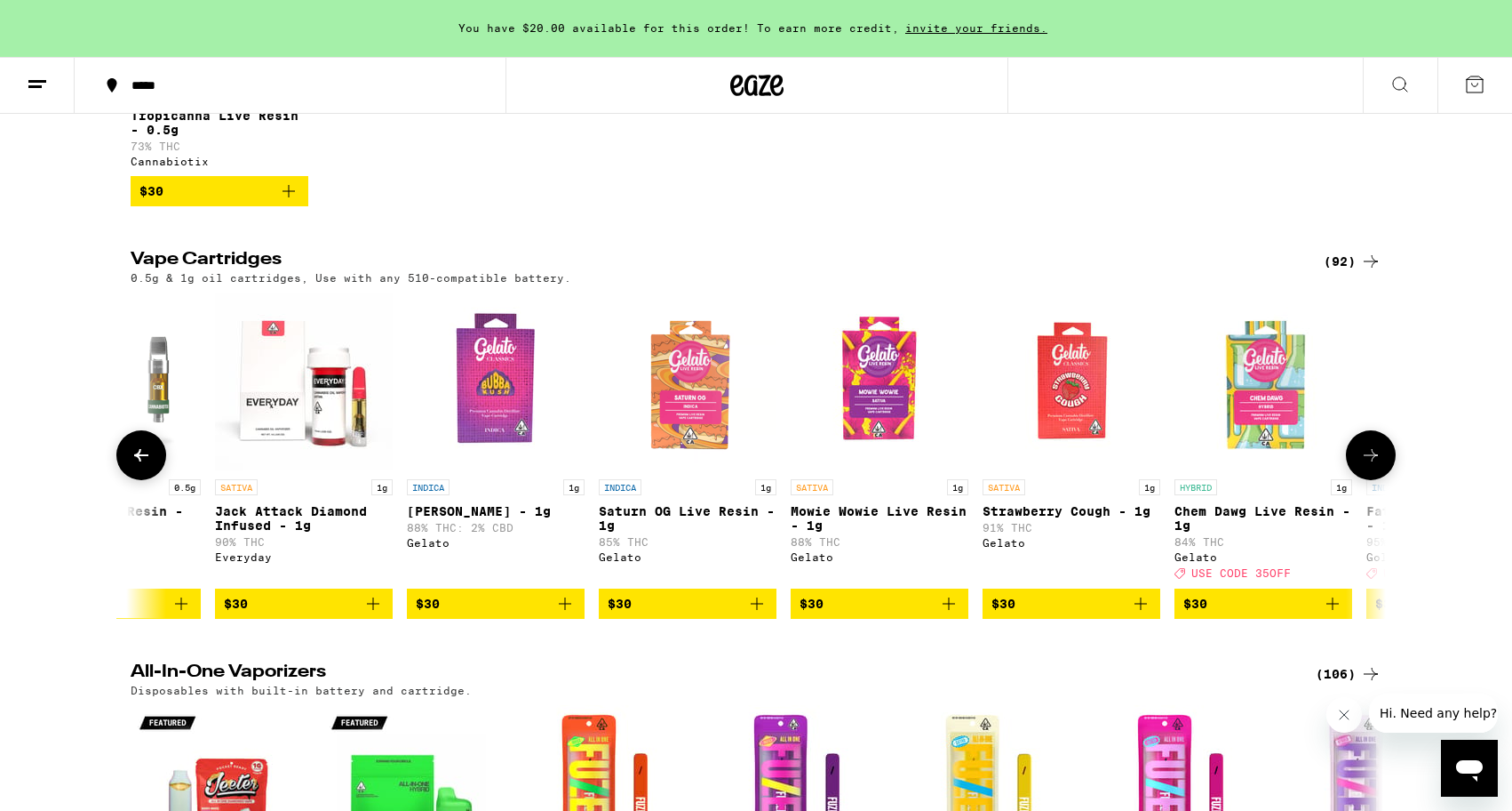
click at [127, 480] on button at bounding box center [141, 454] width 49 height 50
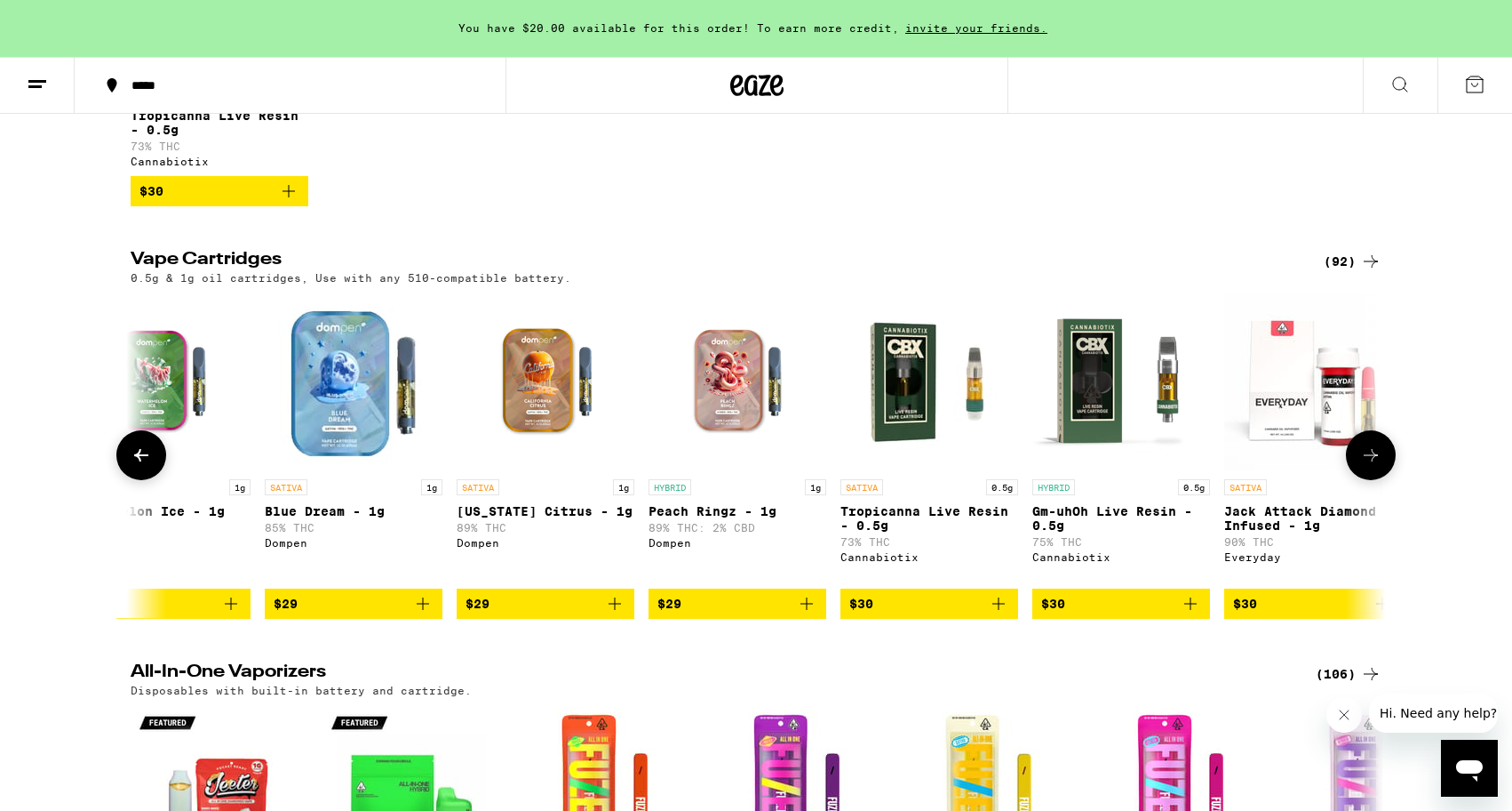
click at [127, 480] on button at bounding box center [141, 454] width 49 height 50
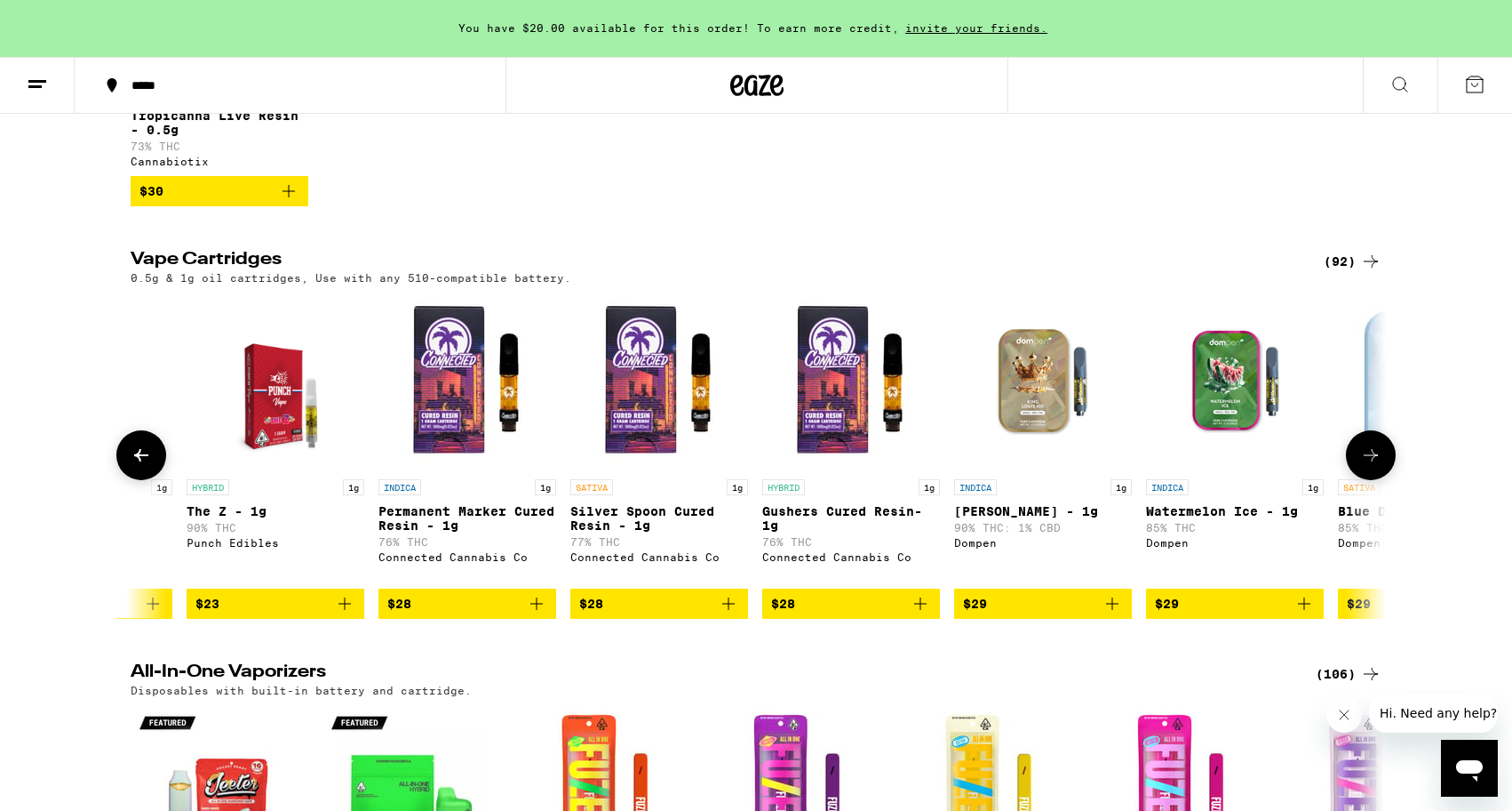
click at [127, 480] on button at bounding box center [141, 454] width 49 height 50
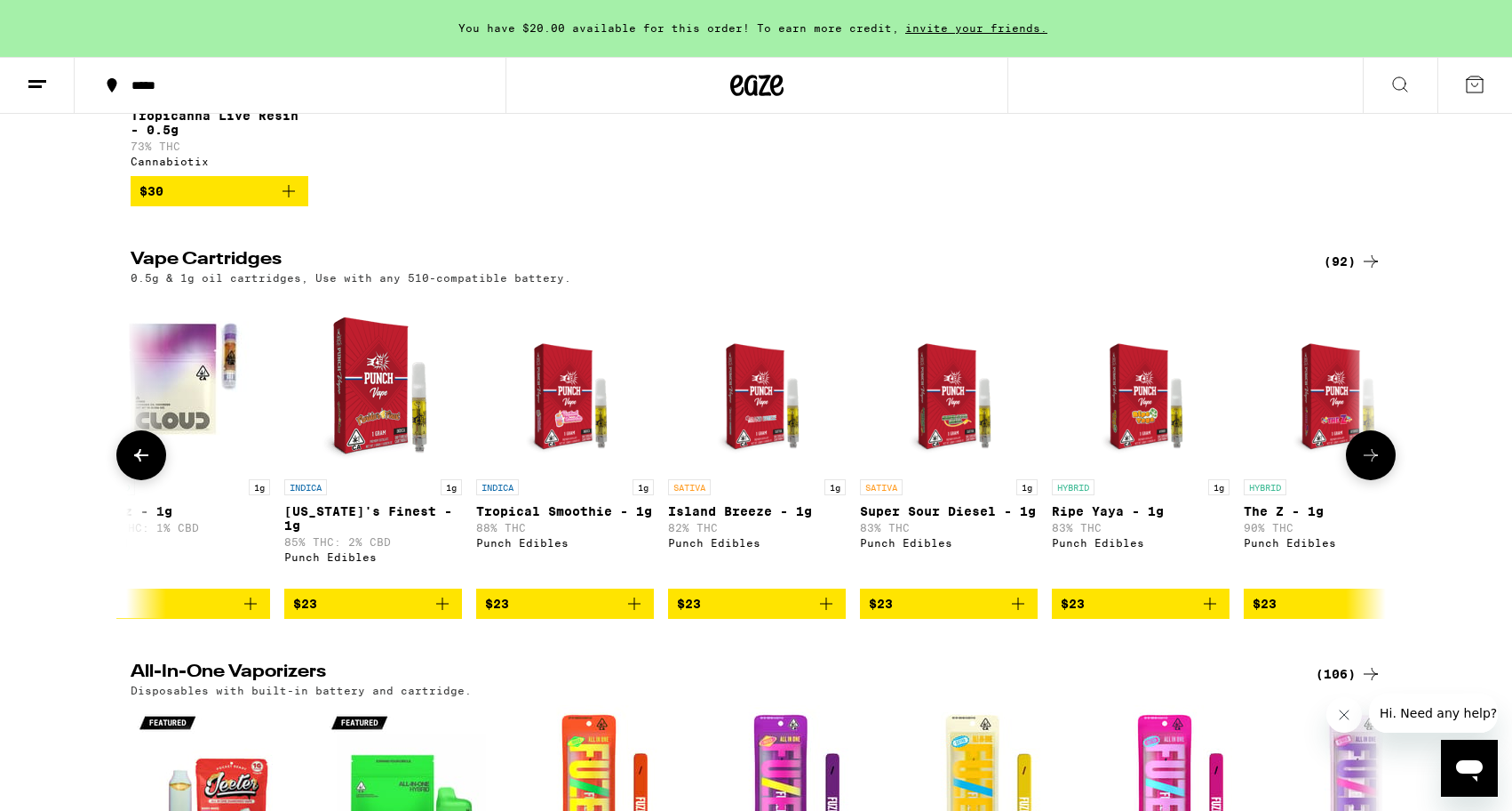
click at [127, 480] on button at bounding box center [141, 454] width 49 height 50
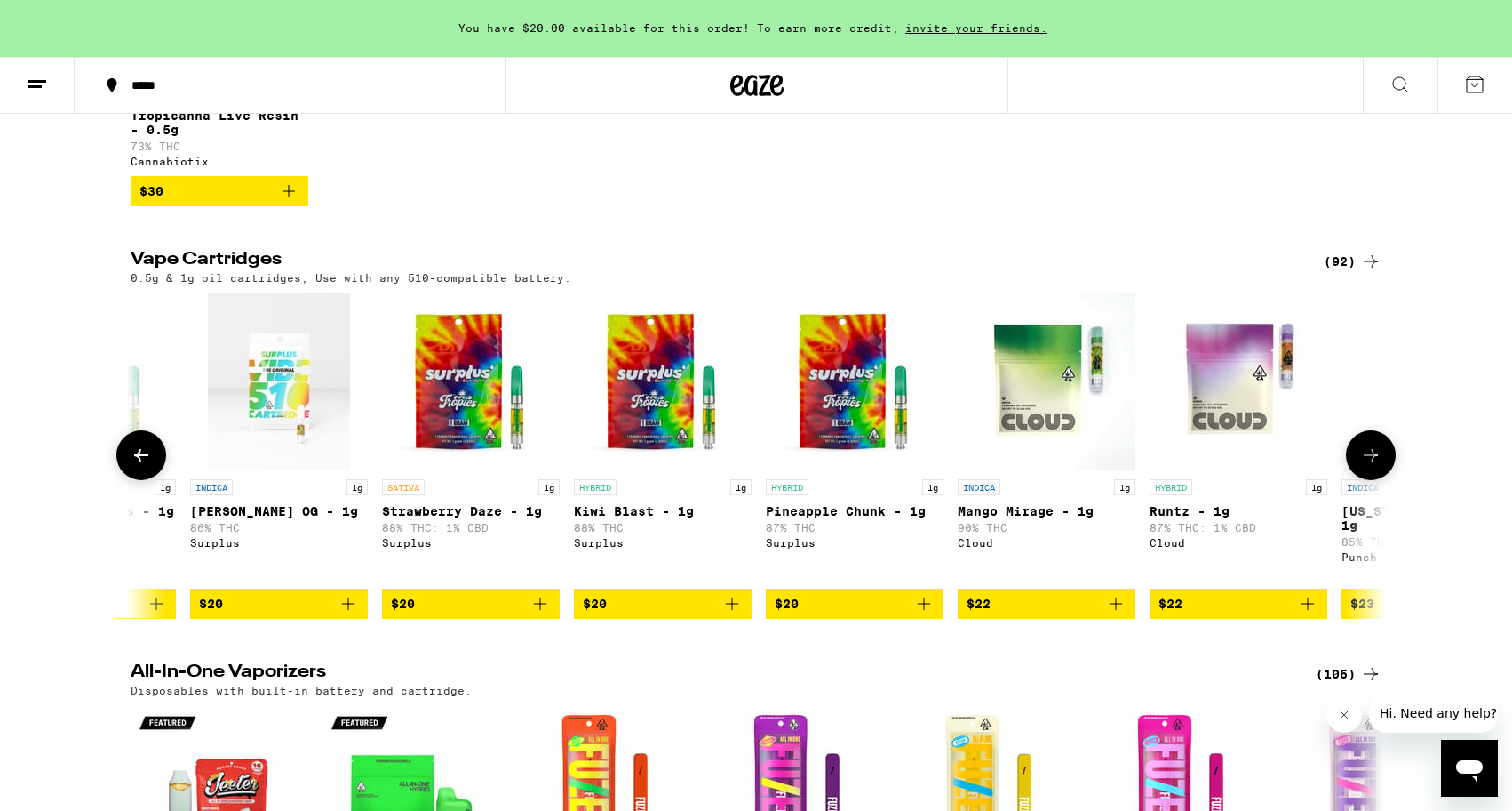
click at [127, 480] on button at bounding box center [141, 454] width 49 height 50
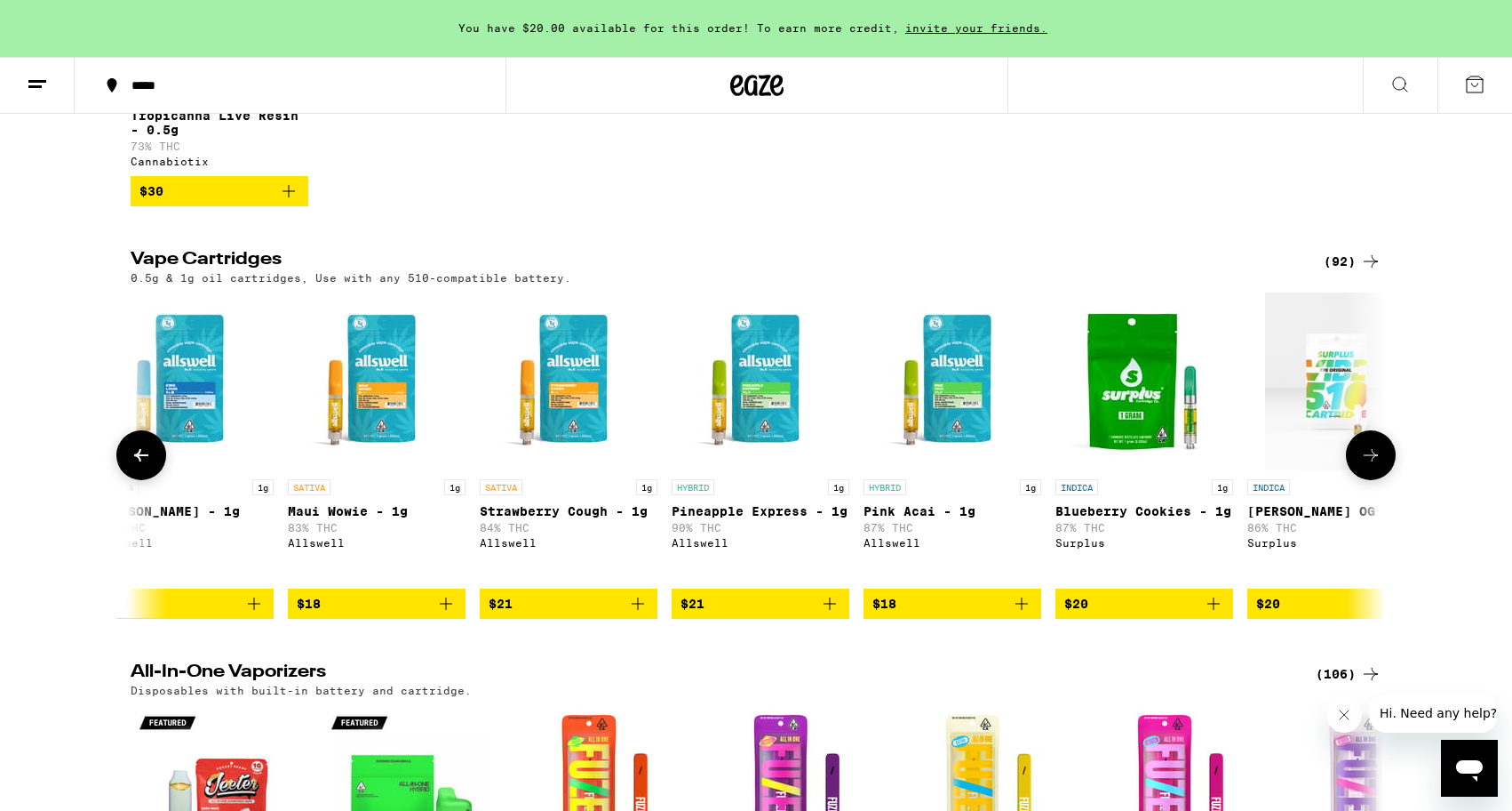
click at [127, 480] on button at bounding box center [141, 454] width 49 height 50
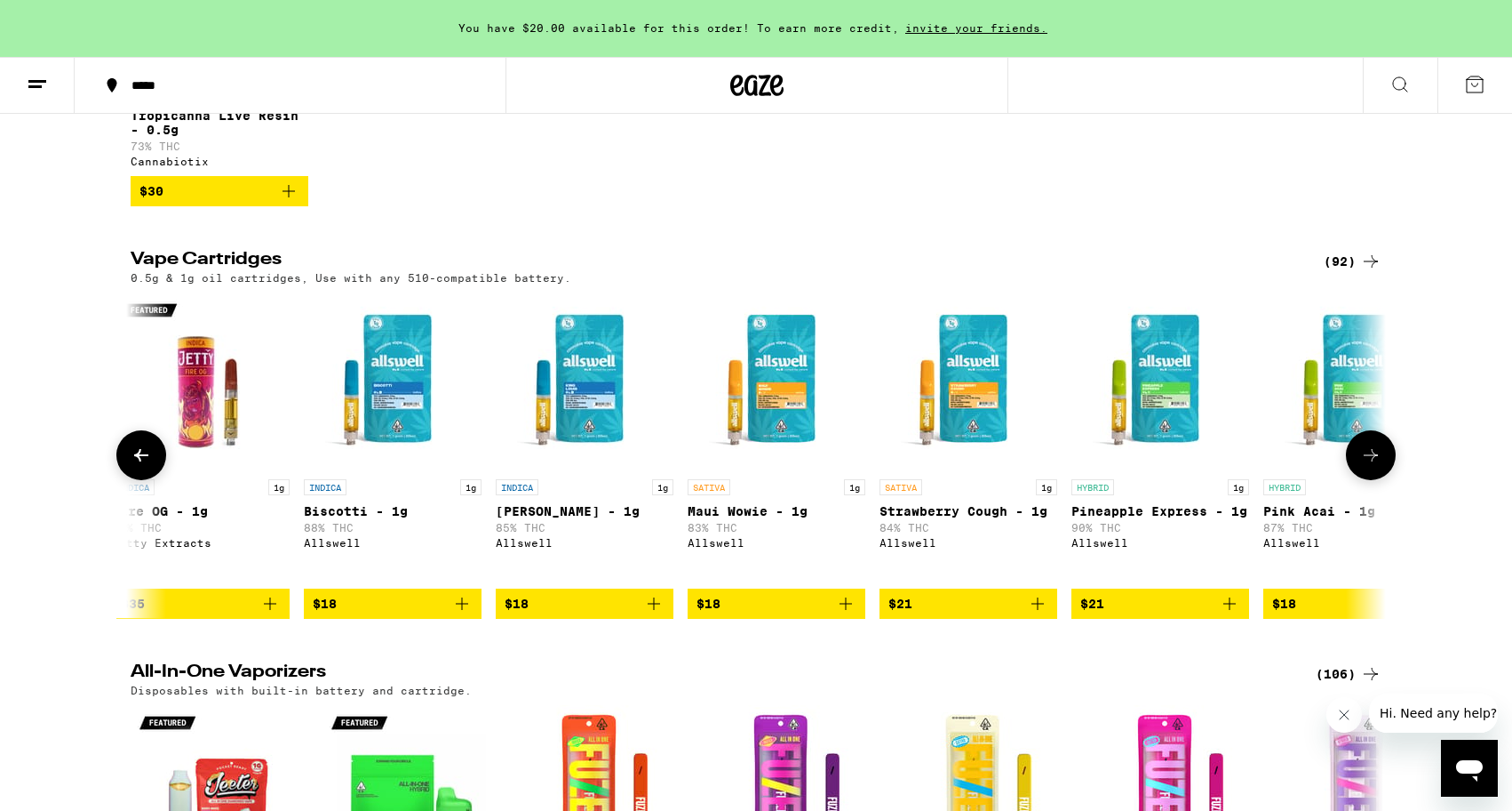
scroll to position [0, 0]
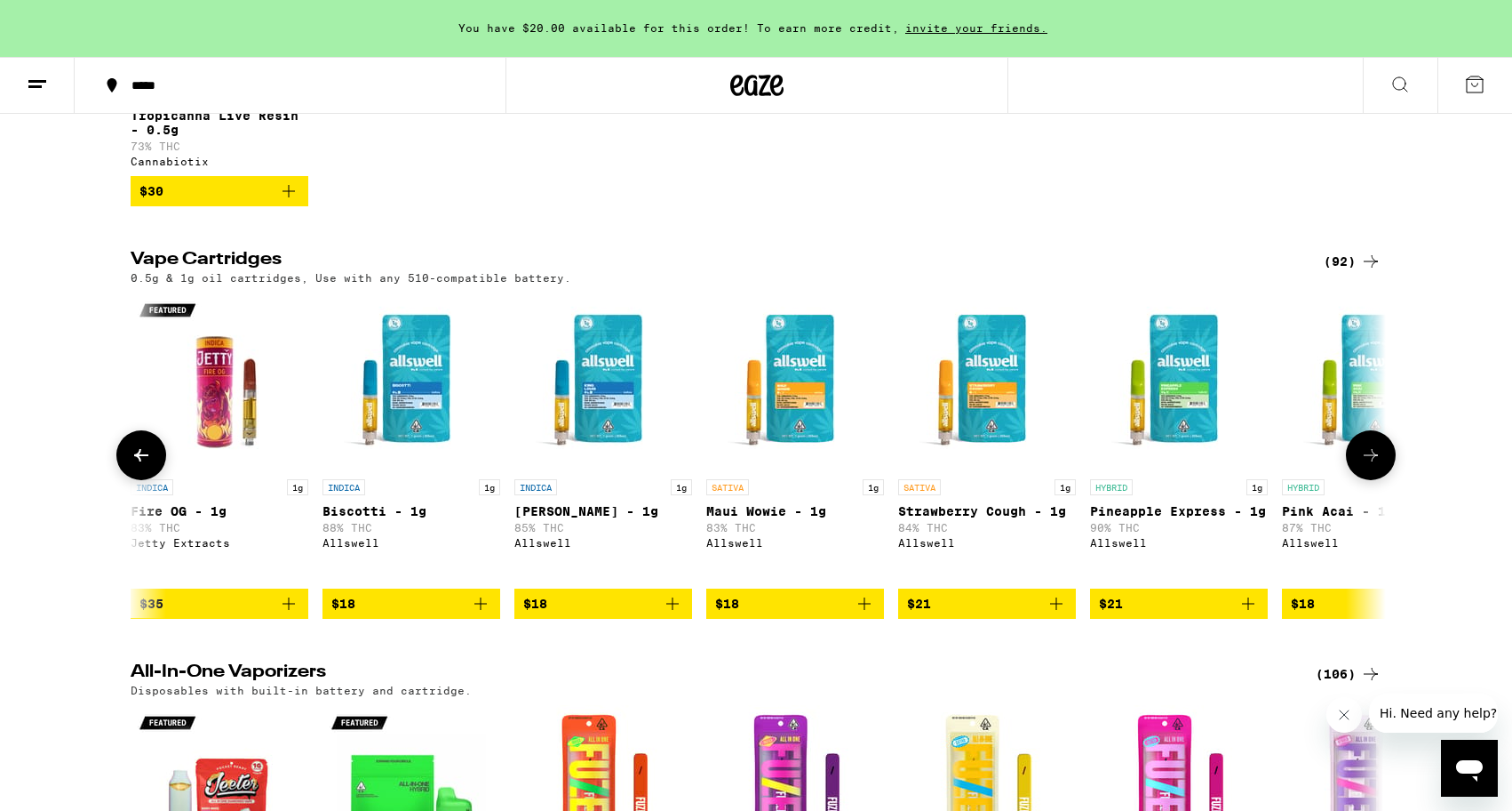
click at [127, 480] on button at bounding box center [141, 454] width 49 height 50
click at [287, 610] on icon "Add to bag" at bounding box center [289, 603] width 12 height 12
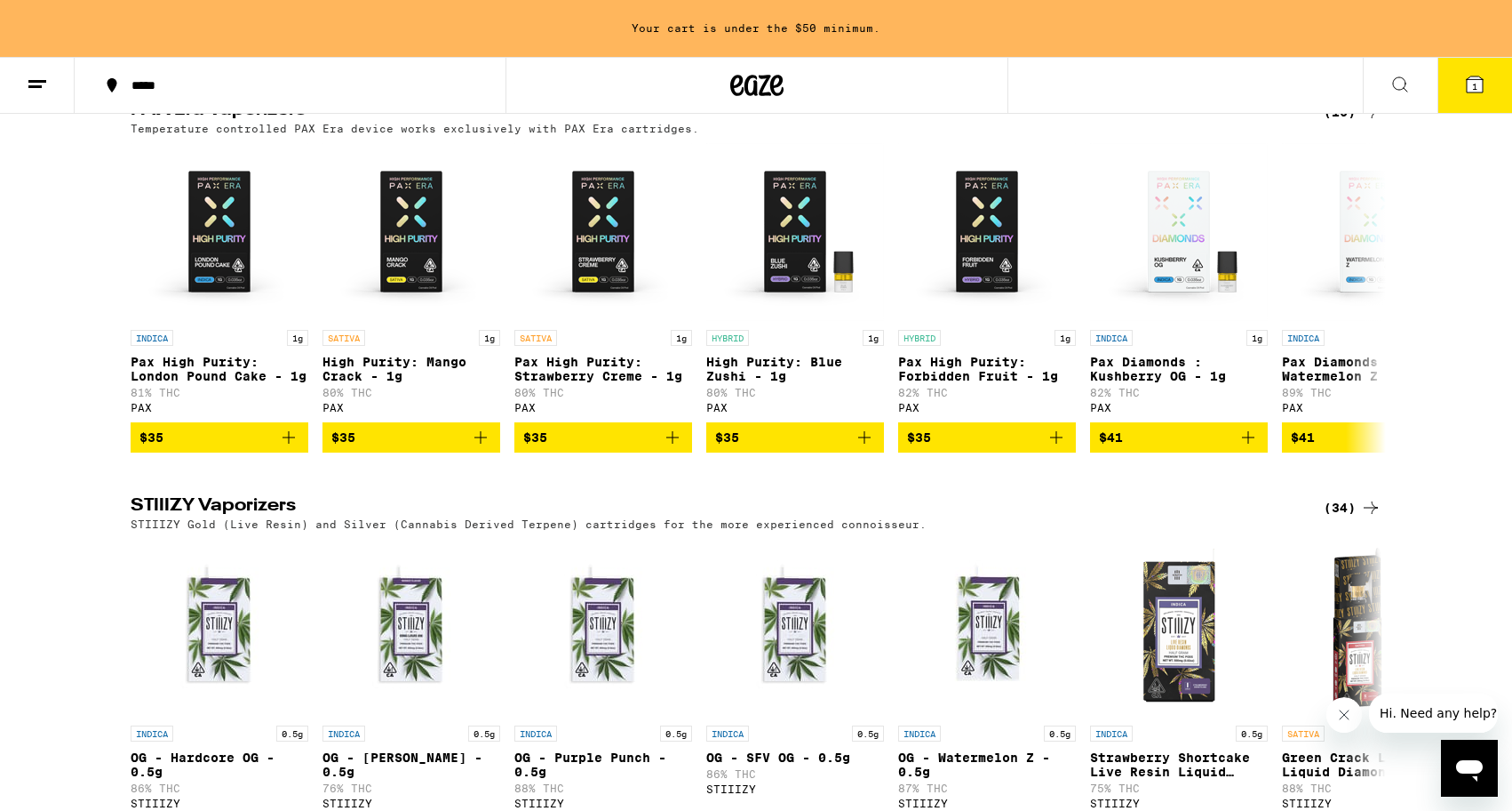
scroll to position [1520, 0]
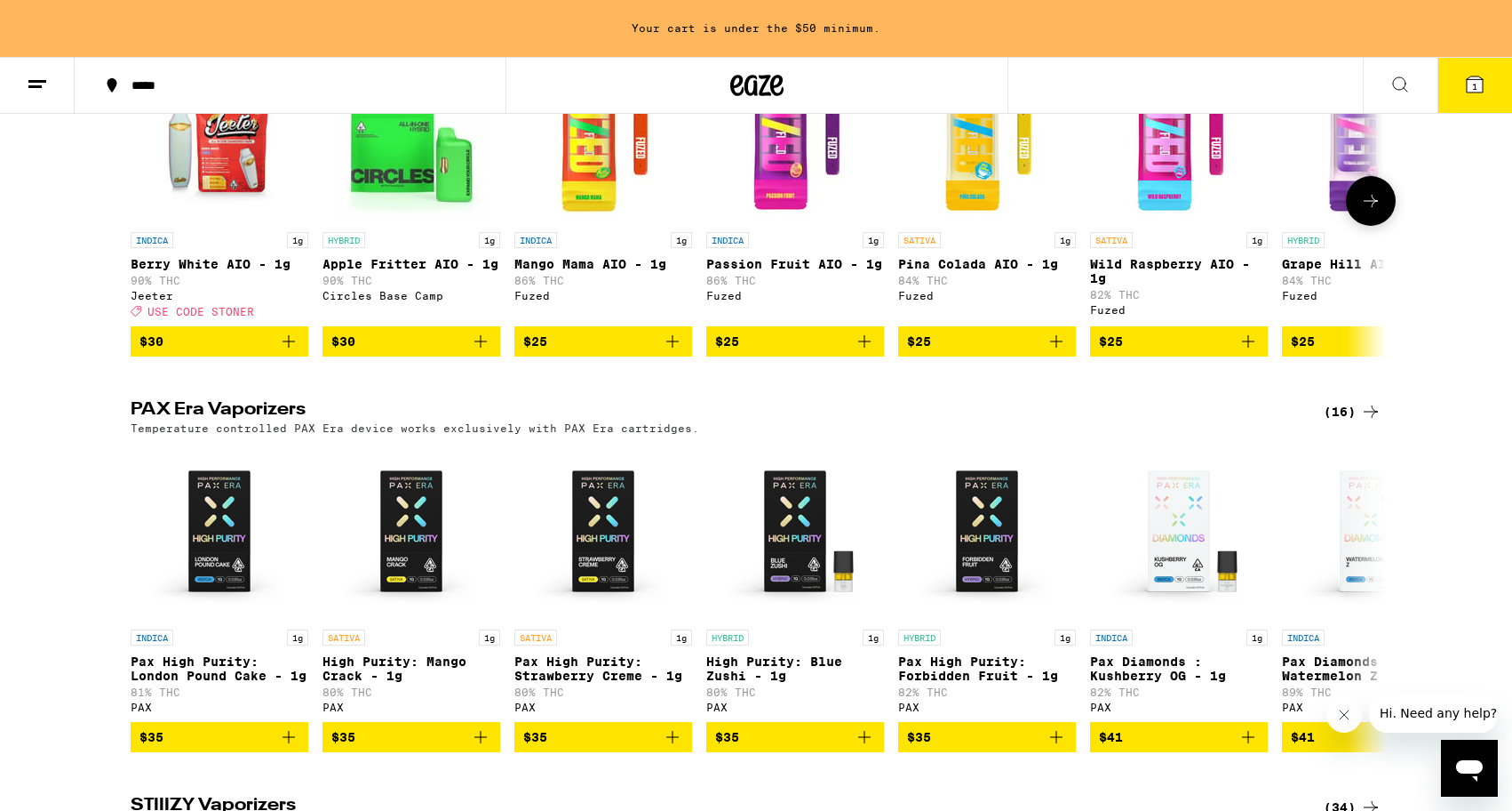
click at [478, 352] on icon "Add to bag" at bounding box center [480, 341] width 21 height 21
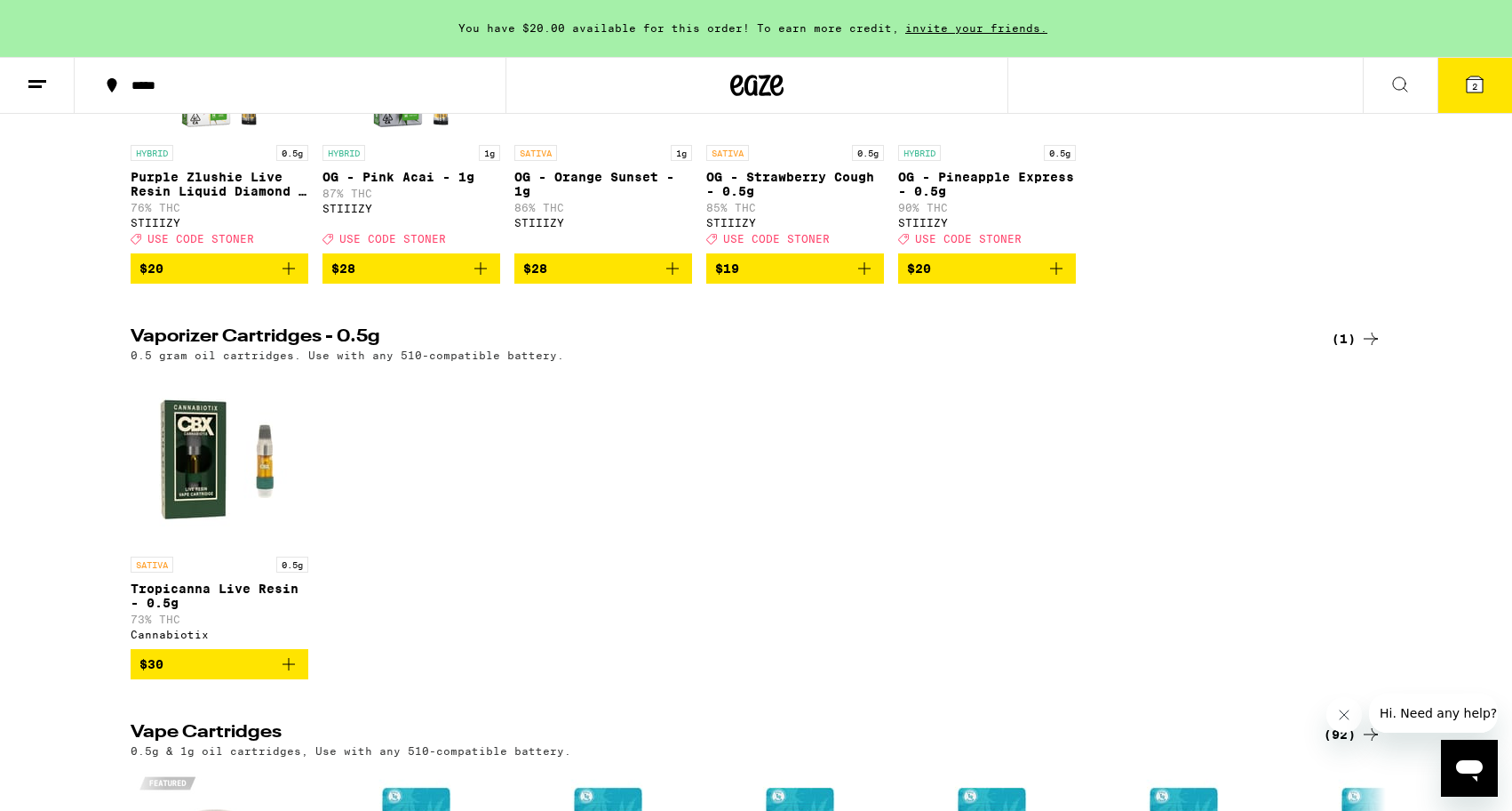
scroll to position [0, 0]
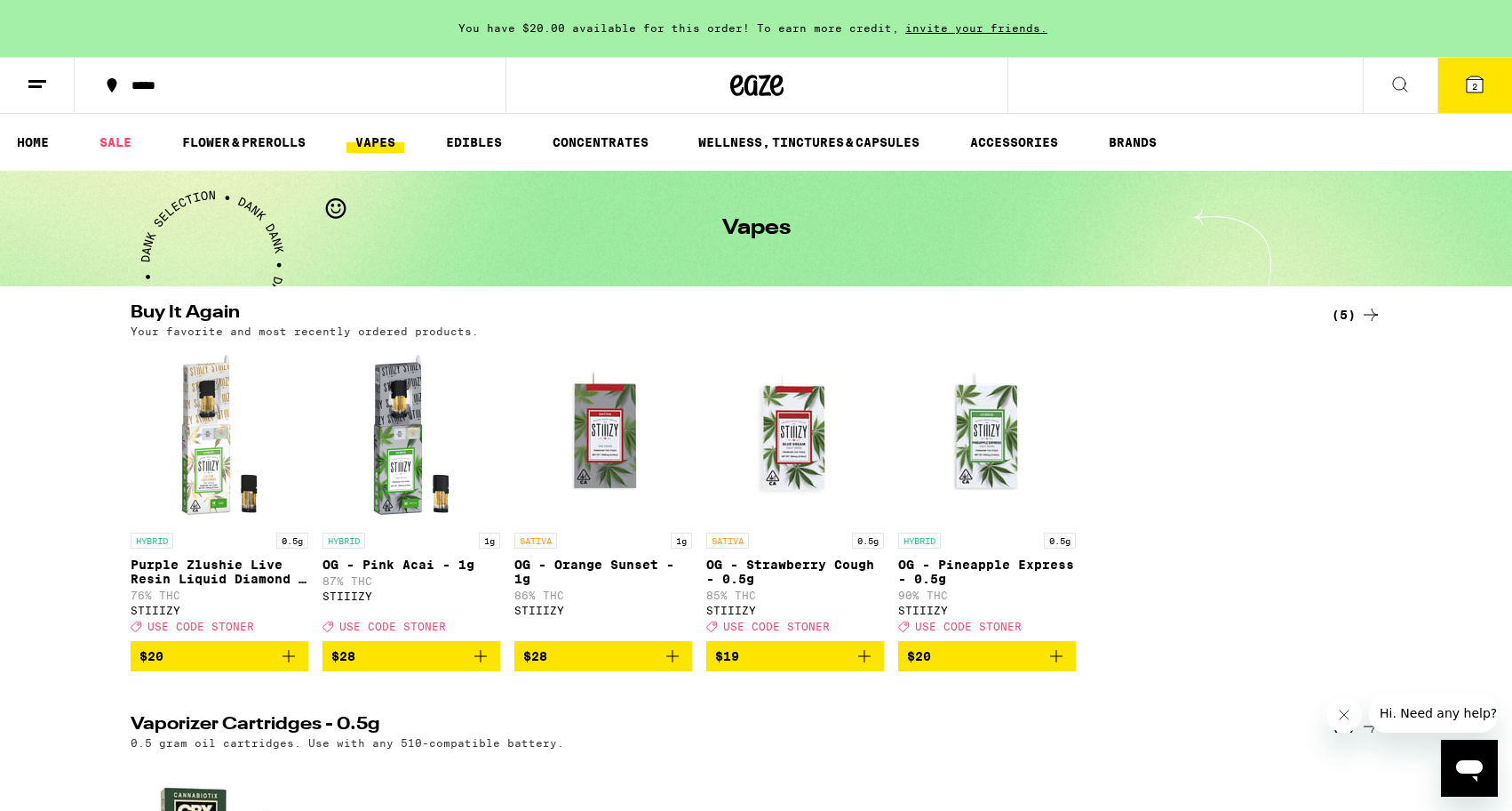
click at [1479, 97] on button "2" at bounding box center [1475, 85] width 75 height 55
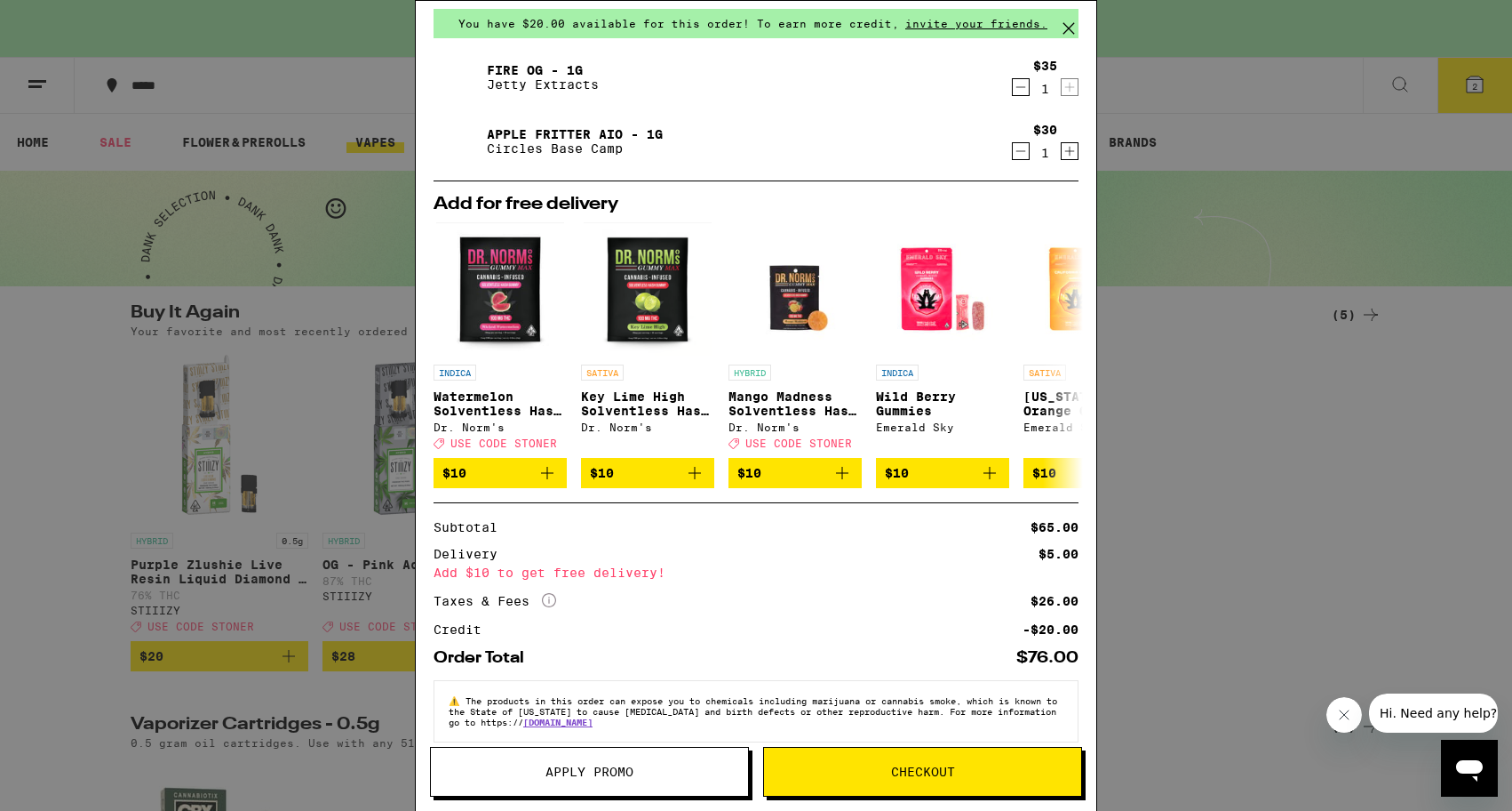
scroll to position [96, 0]
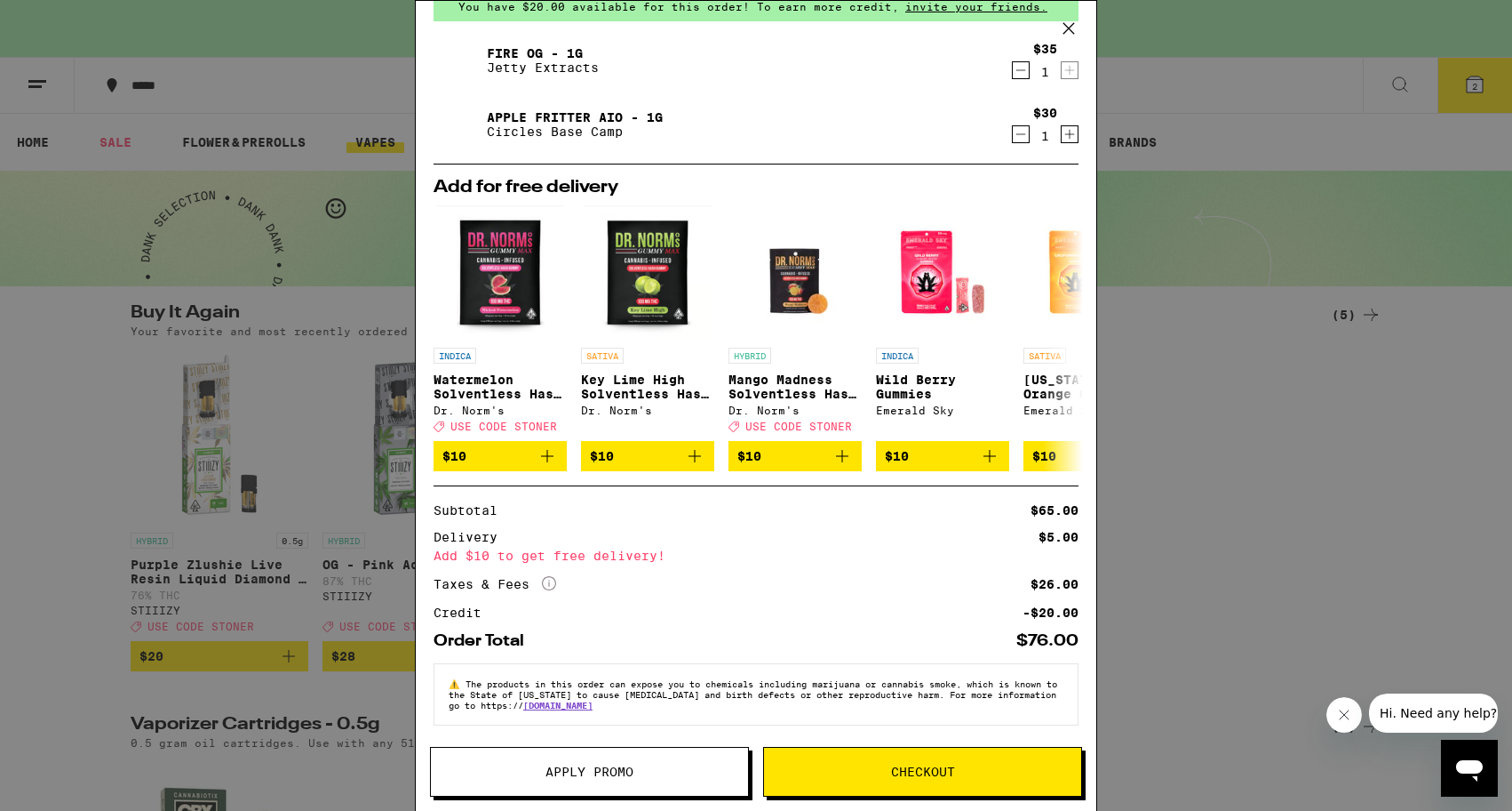
click at [893, 774] on span "Checkout" at bounding box center [923, 771] width 64 height 12
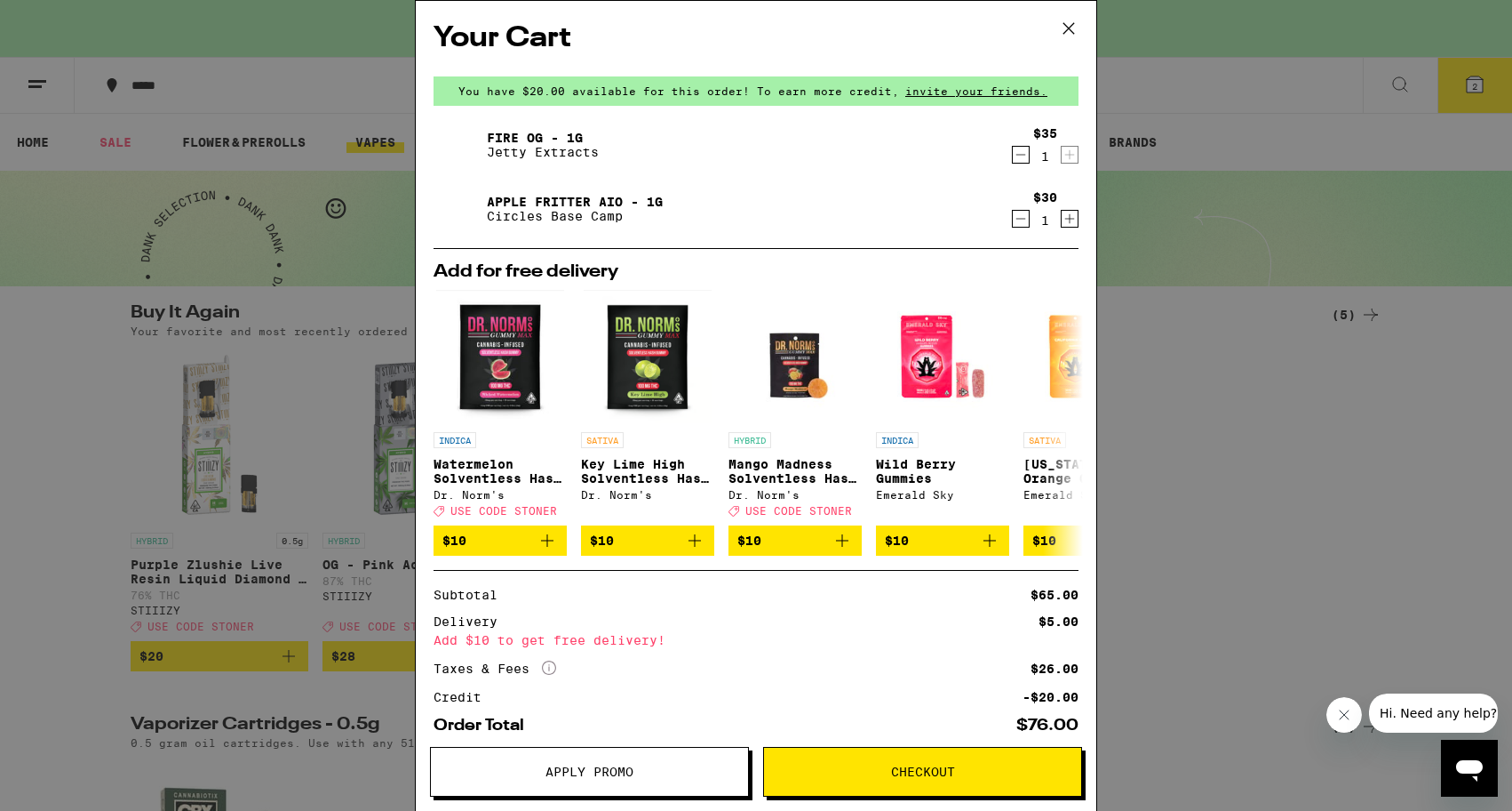
click at [1063, 30] on icon at bounding box center [1068, 28] width 27 height 27
